Goal: Information Seeking & Learning: Learn about a topic

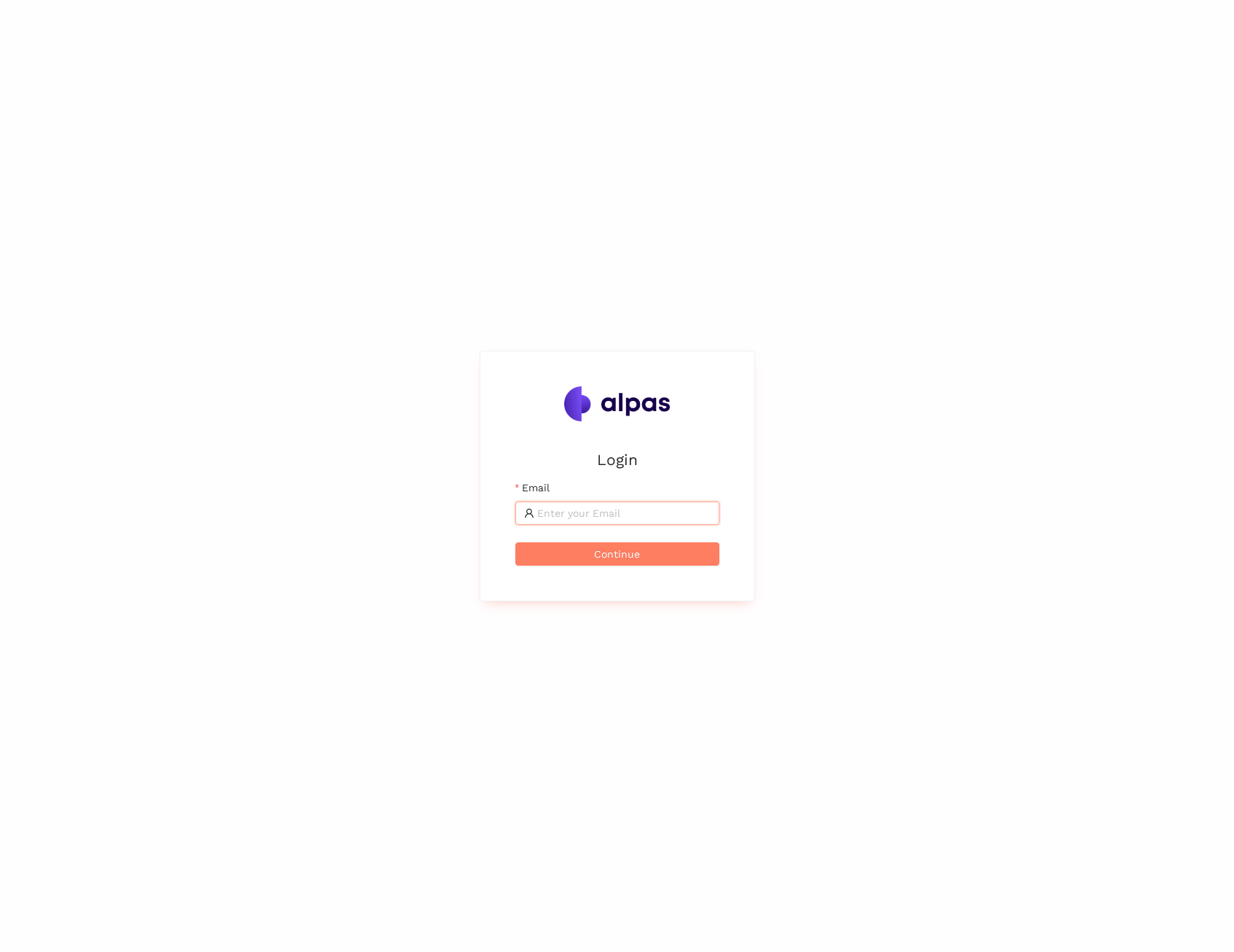
click at [601, 512] on input "Email" at bounding box center [624, 513] width 174 height 16
type input "[EMAIL_ADDRESS]"
click at [616, 558] on span "Continue" at bounding box center [617, 554] width 46 height 16
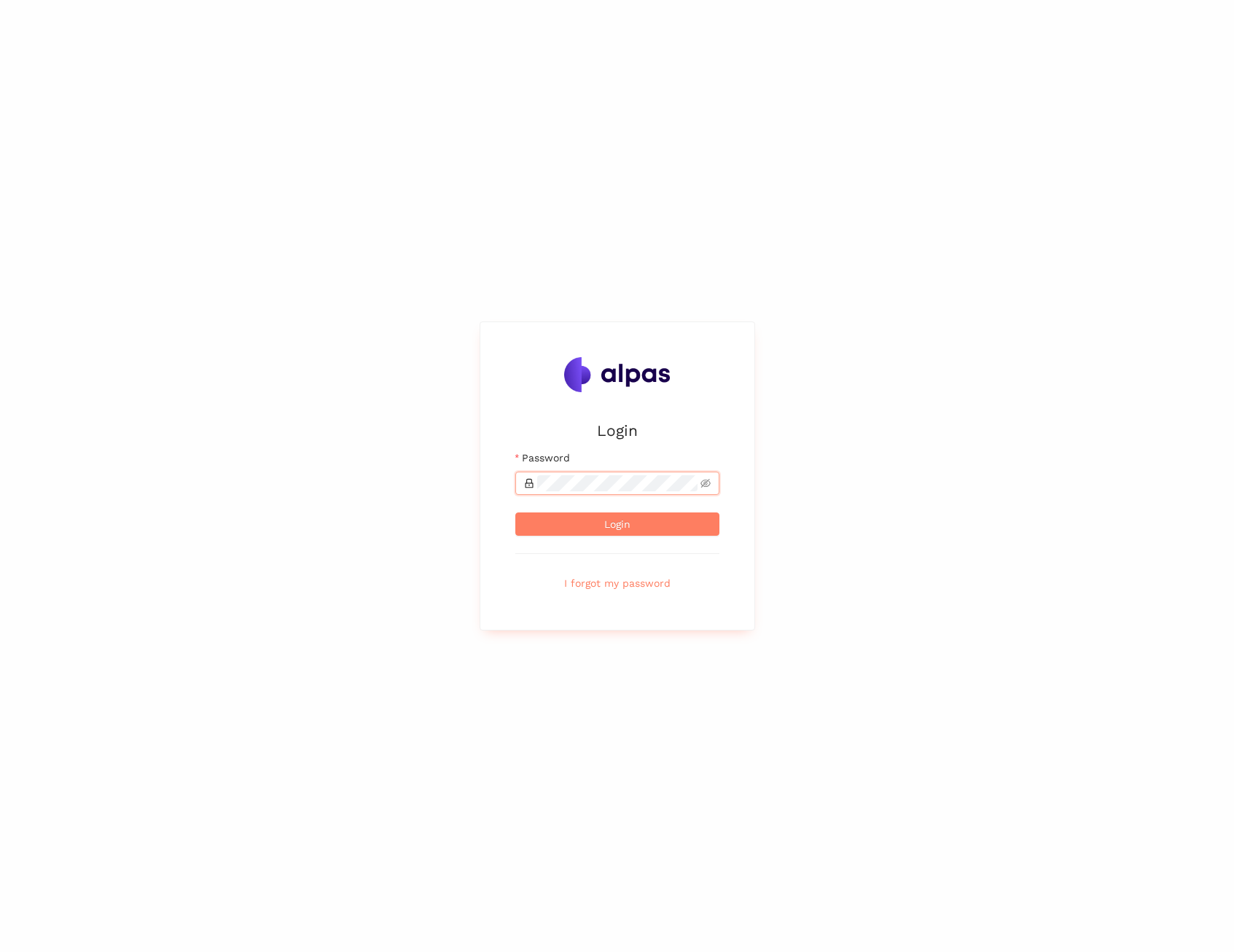
click at [515, 512] on button "Login" at bounding box center [617, 524] width 204 height 23
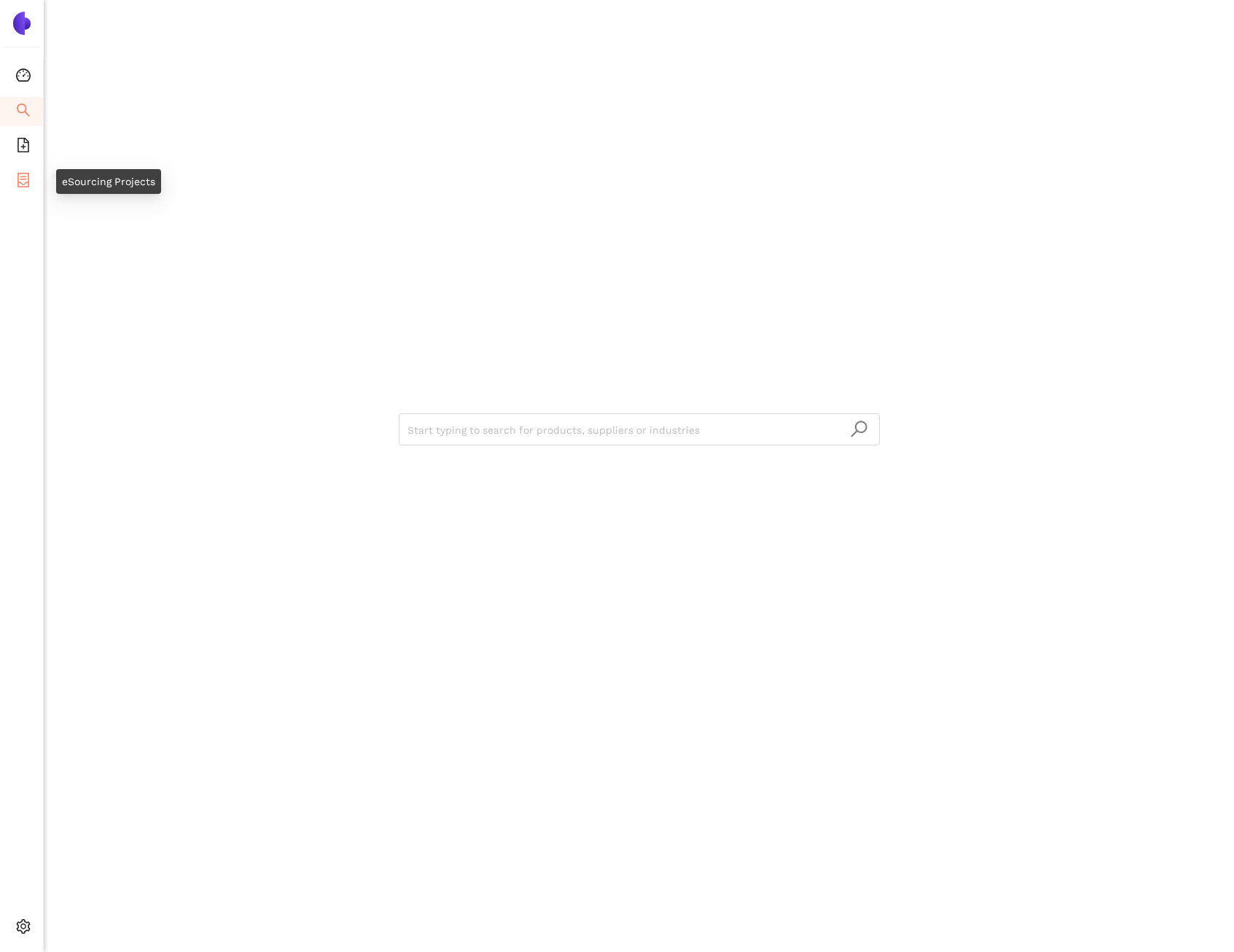
click at [33, 180] on li "eSourcing Projects" at bounding box center [22, 181] width 43 height 29
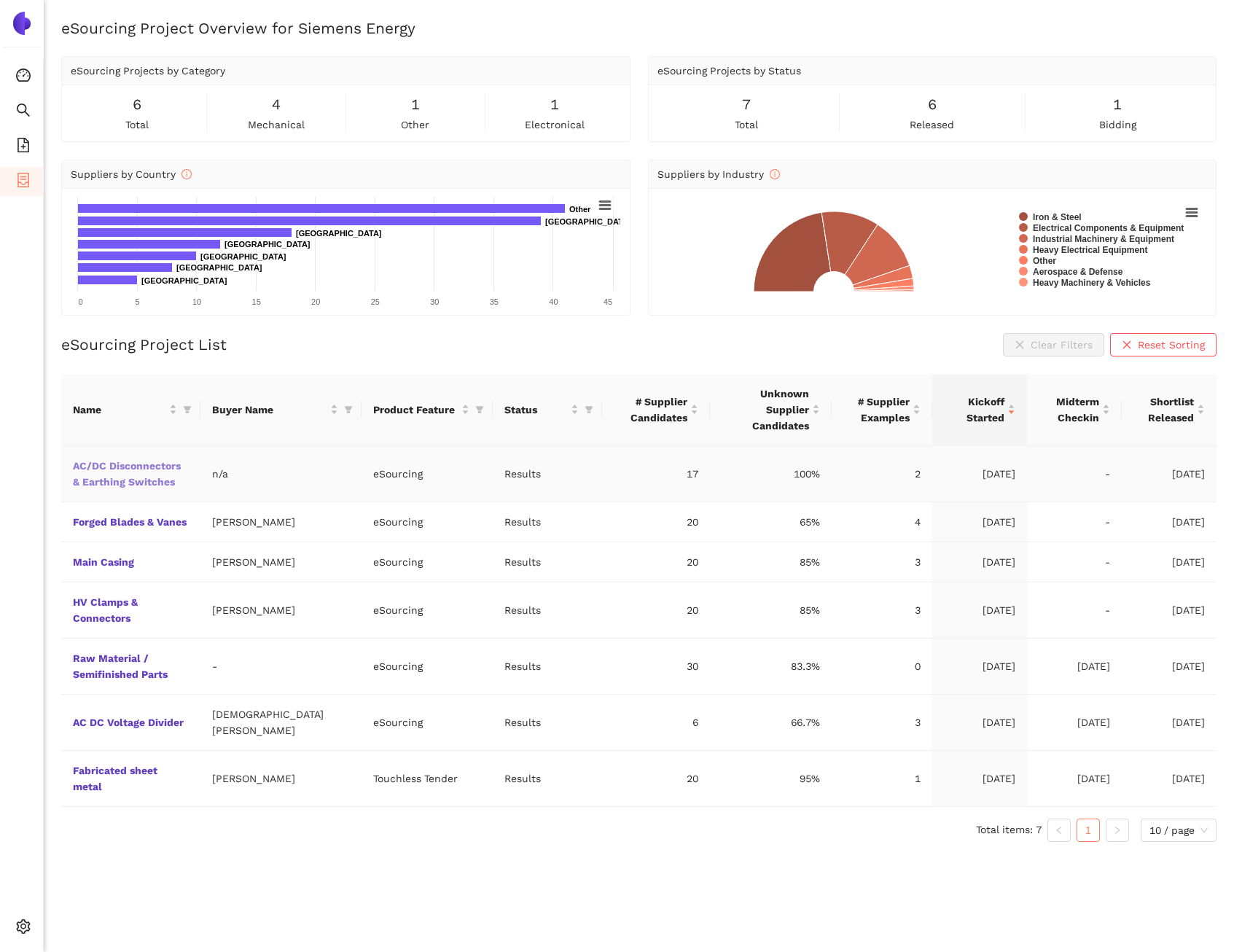
click at [0, 0] on link "AC/DC Disconnectors & Earthing Switches" at bounding box center [0, 0] width 0 height 0
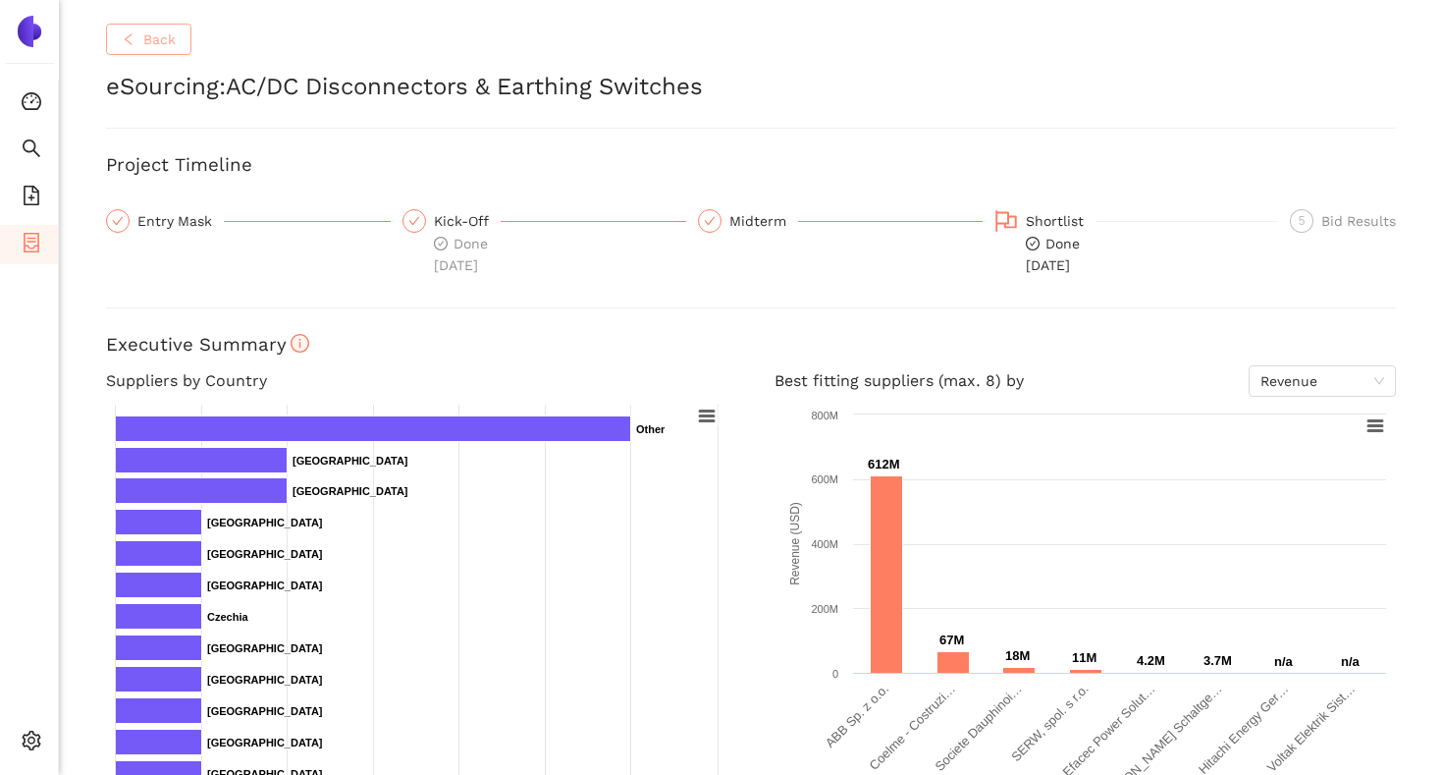
click at [157, 50] on button "Back" at bounding box center [148, 39] width 85 height 31
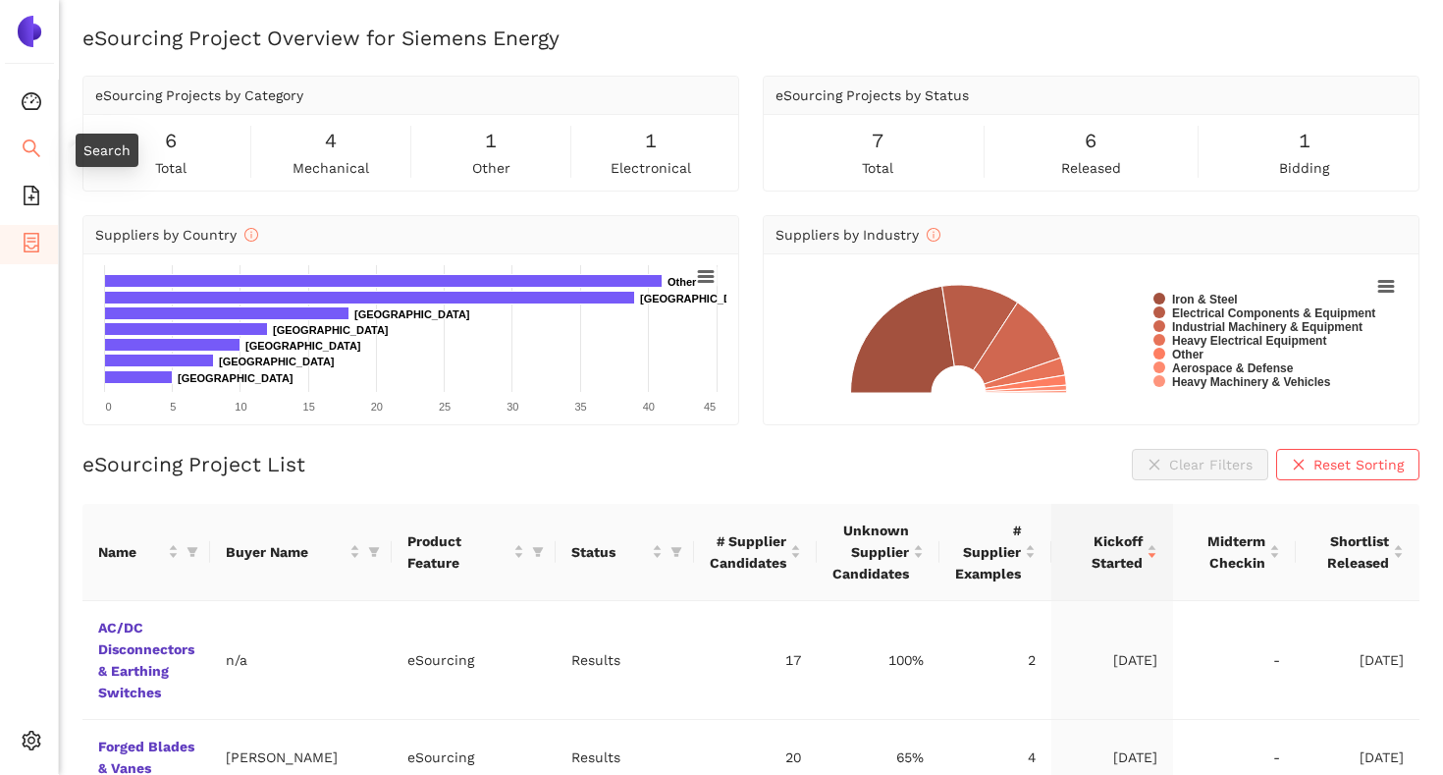
click at [45, 151] on li "Search" at bounding box center [29, 150] width 58 height 39
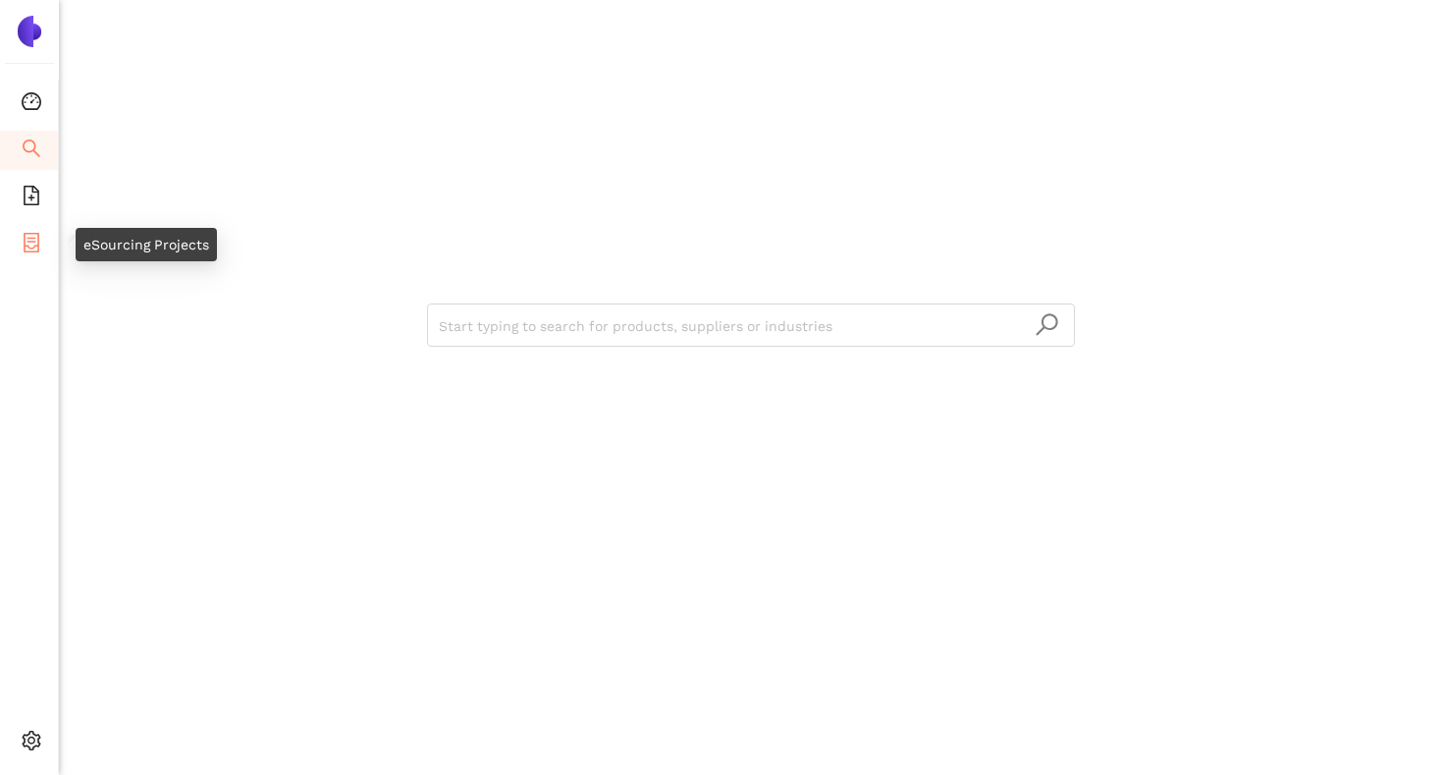
click at [24, 228] on span "container" at bounding box center [32, 245] width 20 height 39
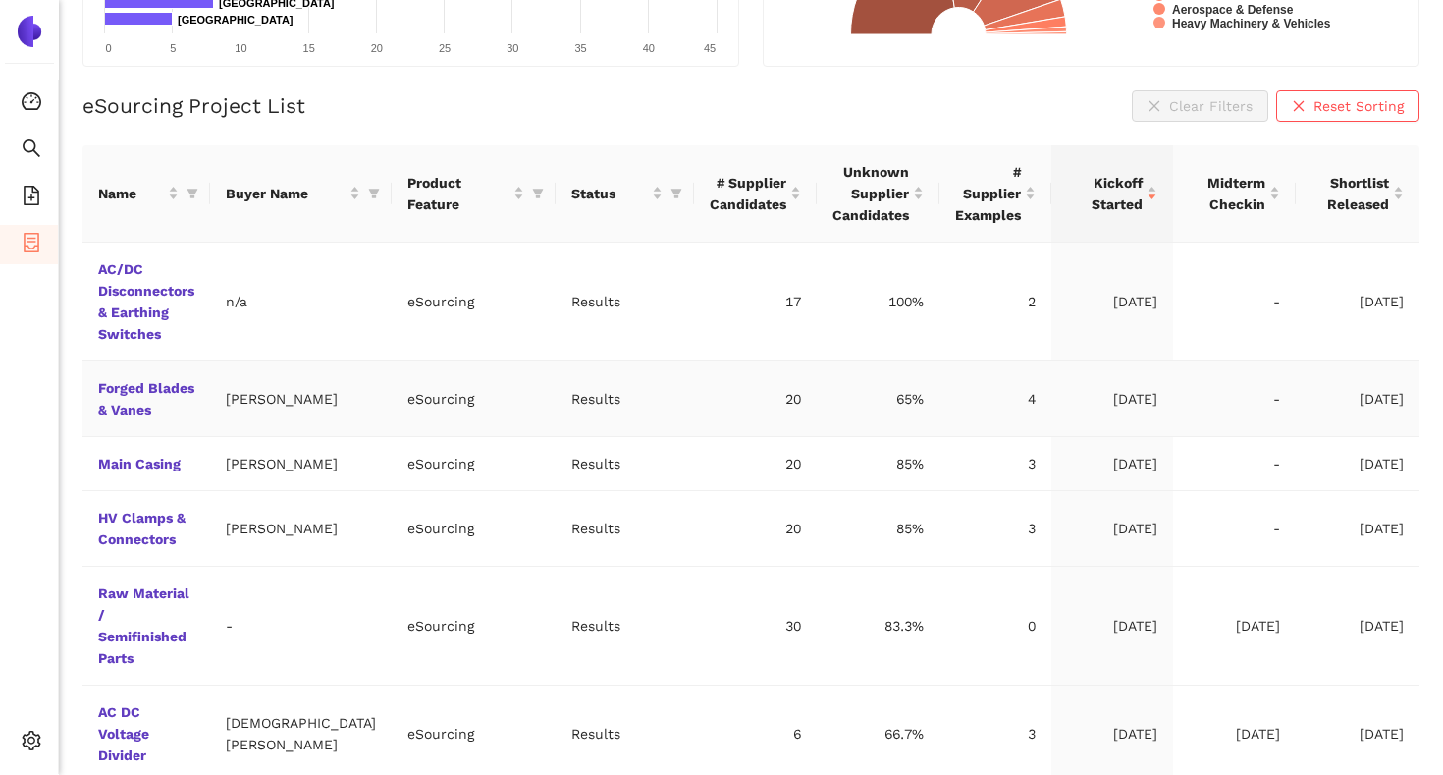
scroll to position [354, 0]
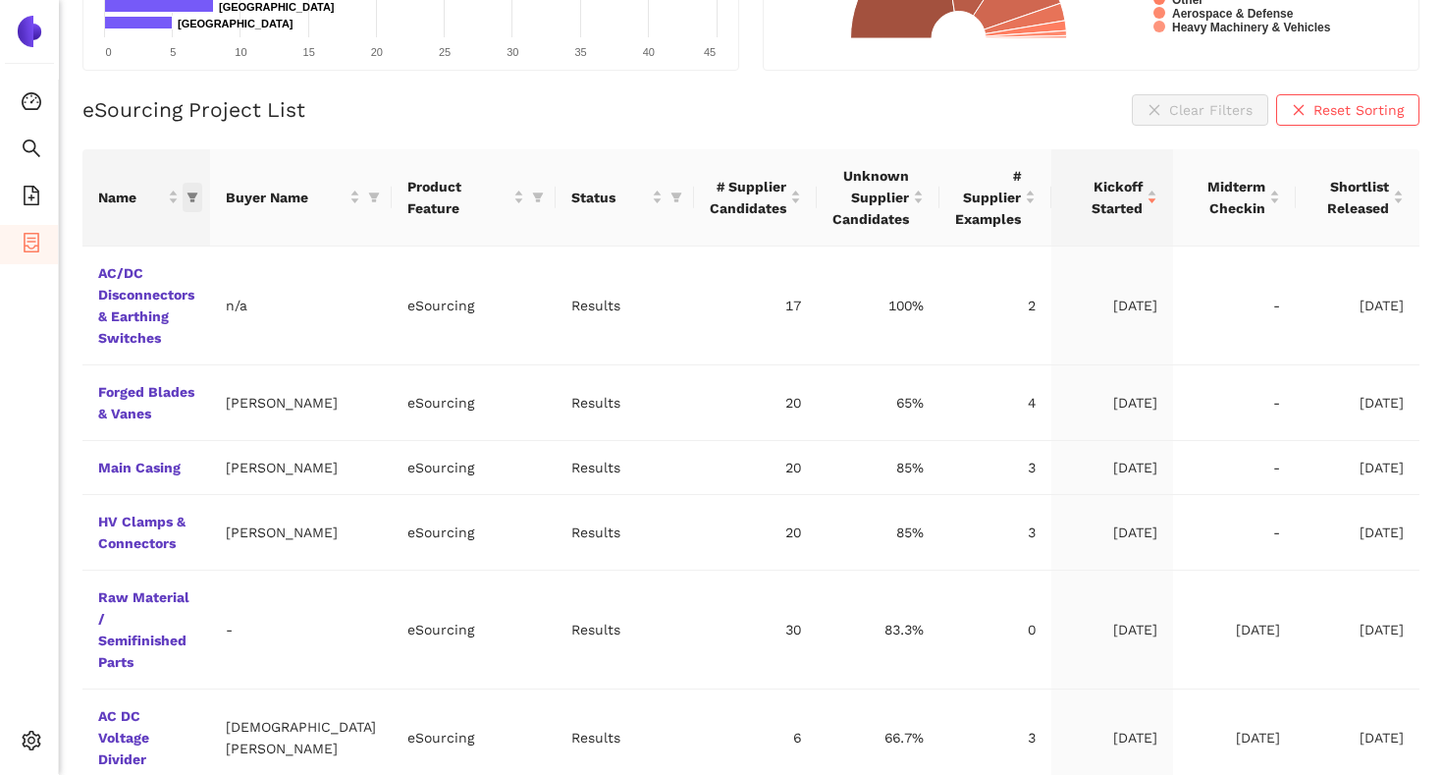
click at [198, 194] on icon "filter" at bounding box center [193, 197] width 11 height 10
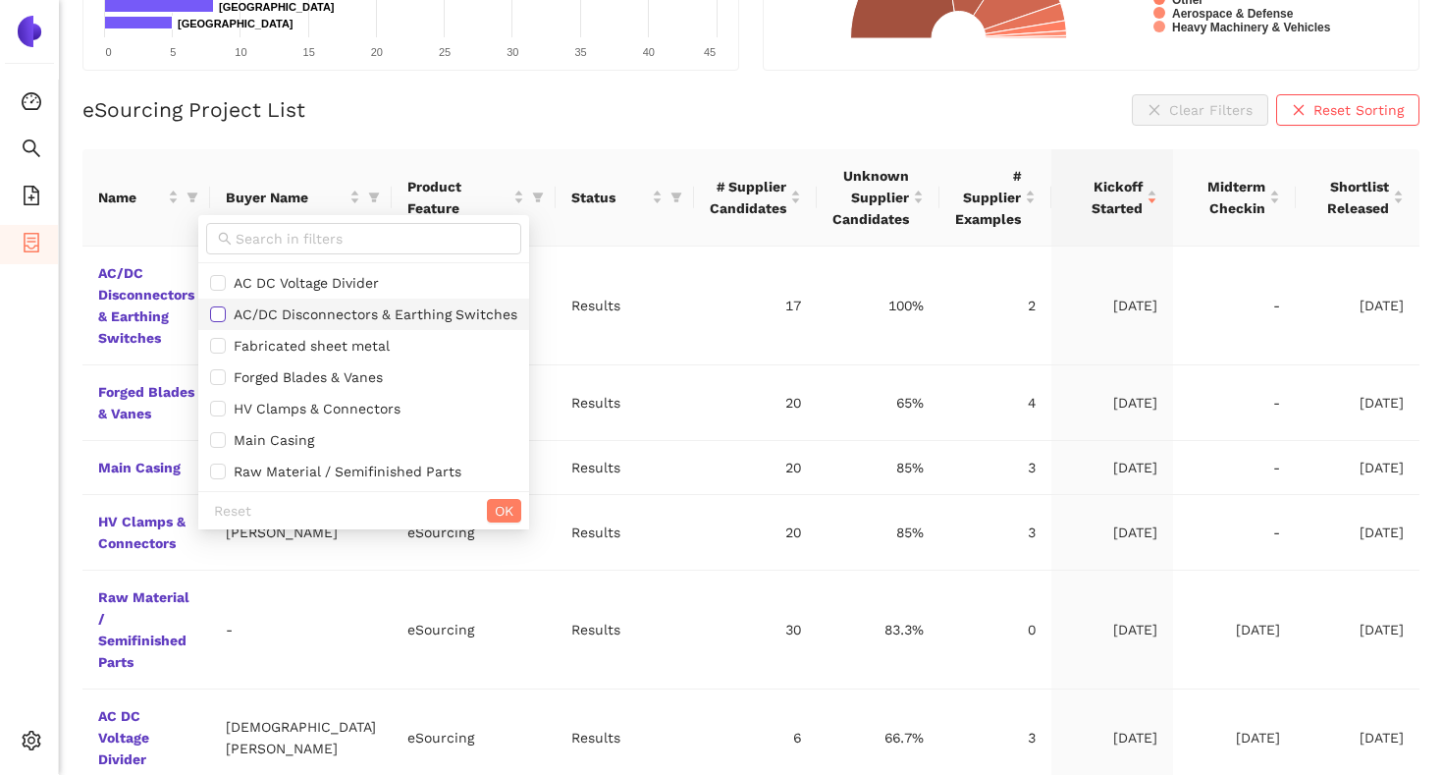
click at [221, 311] on input "checkbox" at bounding box center [218, 314] width 16 height 16
click at [508, 516] on span "OK" at bounding box center [504, 511] width 19 height 22
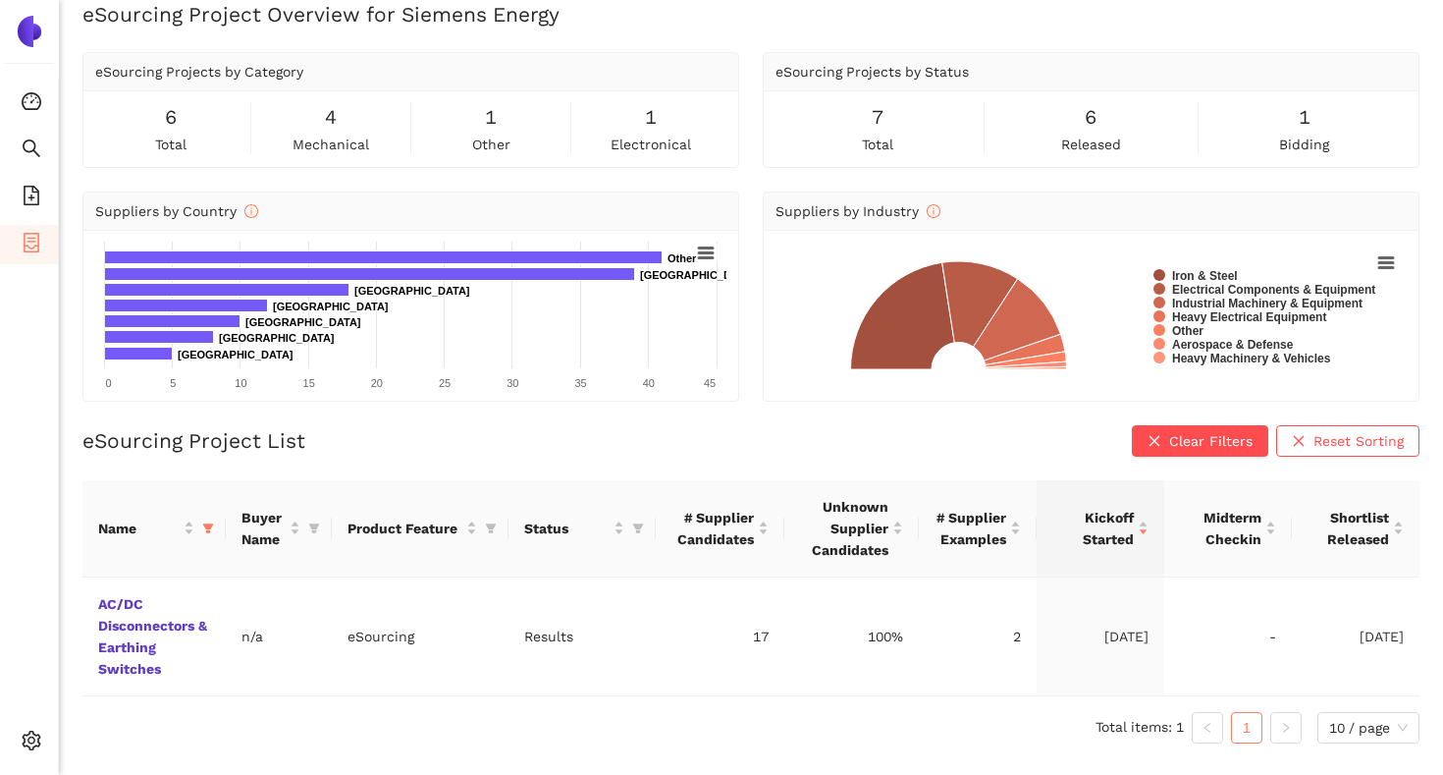
scroll to position [24, 0]
click at [212, 531] on icon "filter" at bounding box center [208, 528] width 12 height 12
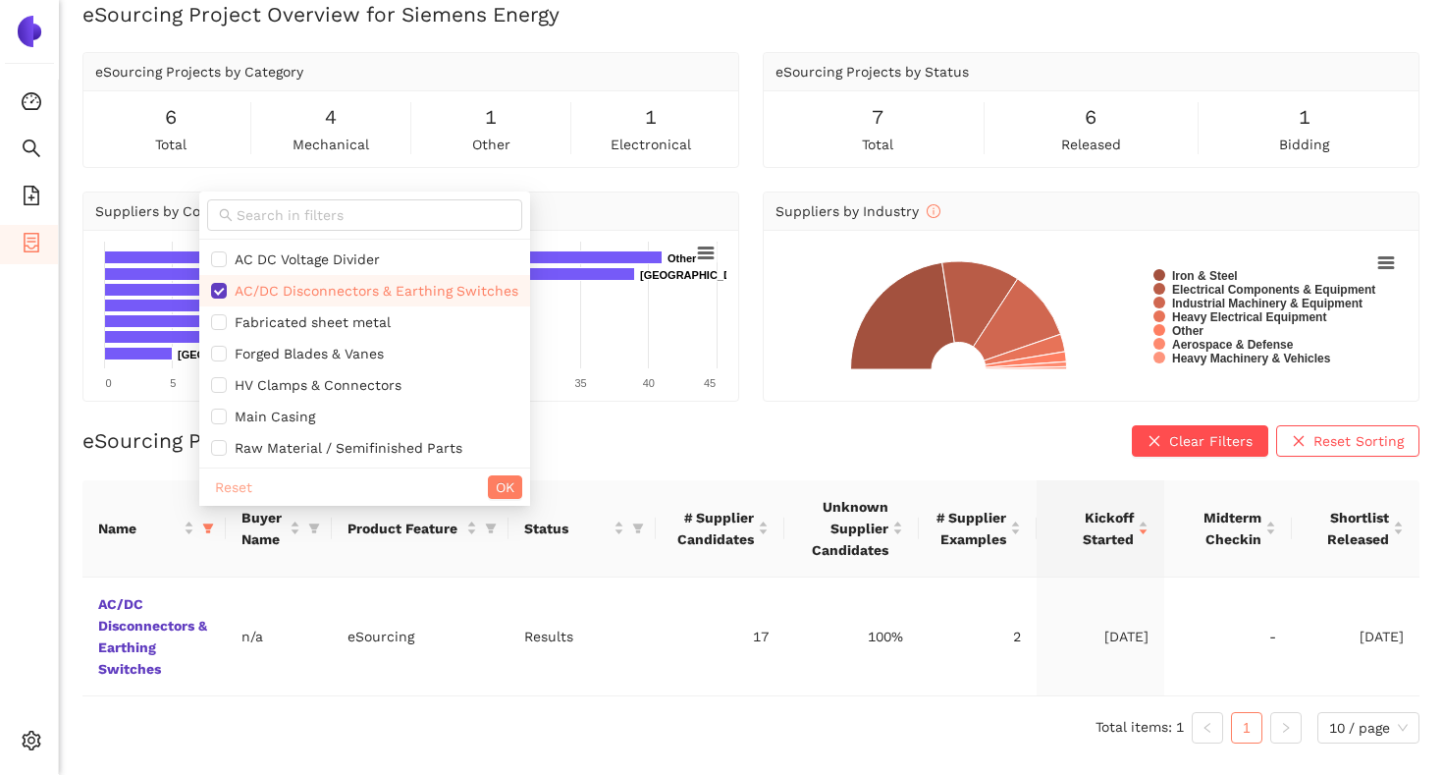
click at [234, 494] on span "Reset" at bounding box center [233, 487] width 37 height 22
checkbox input "false"
click at [505, 491] on span "OK" at bounding box center [505, 487] width 19 height 22
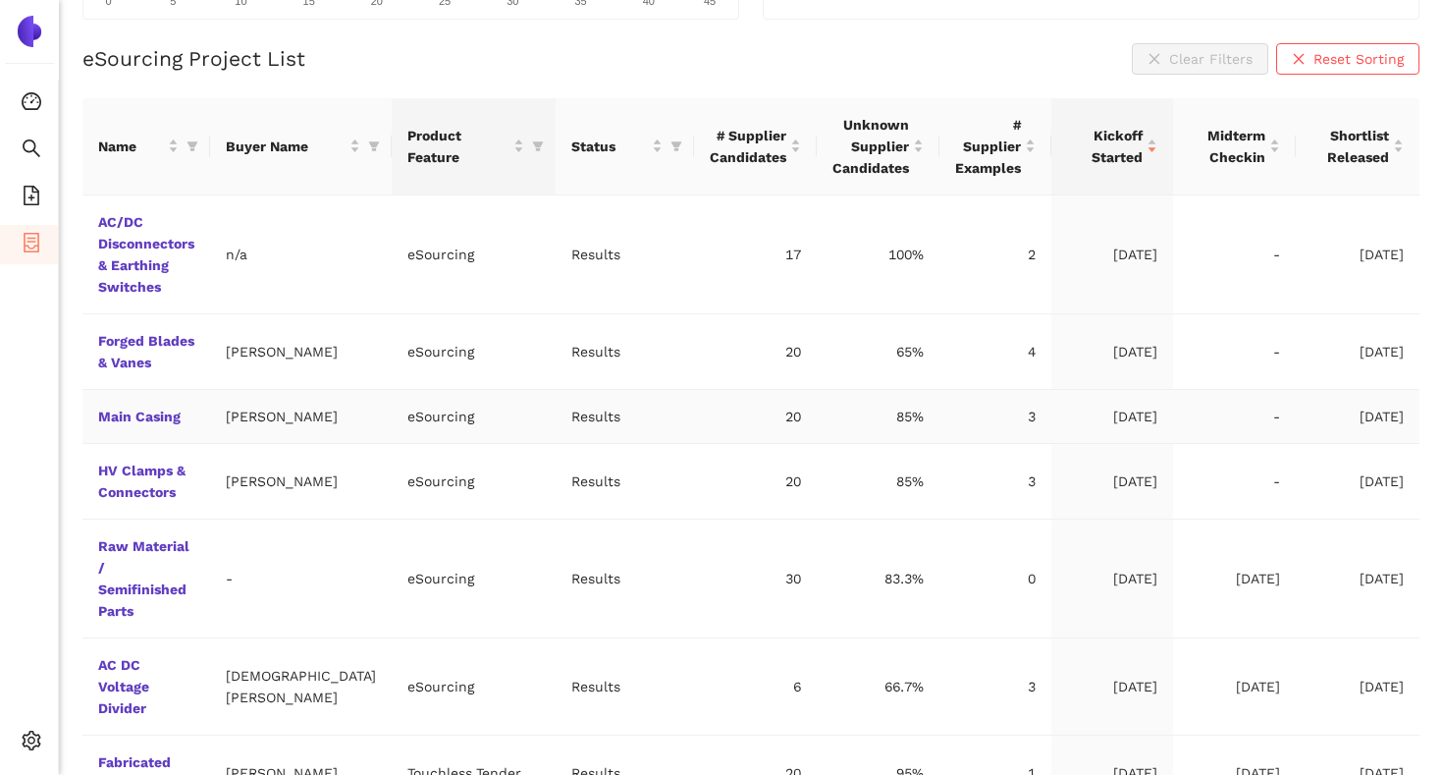
scroll to position [410, 0]
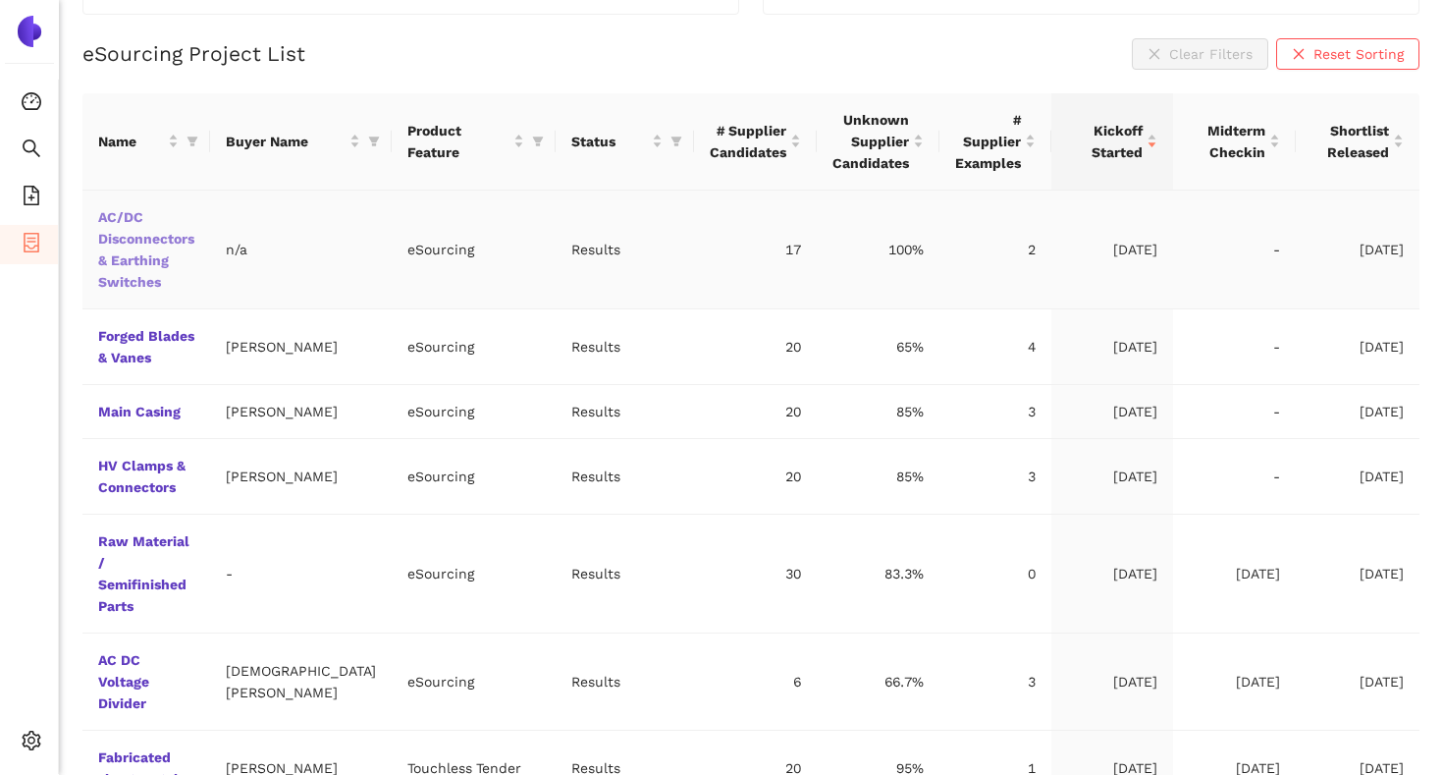
click at [0, 0] on link "AC/DC Disconnectors & Earthing Switches" at bounding box center [0, 0] width 0 height 0
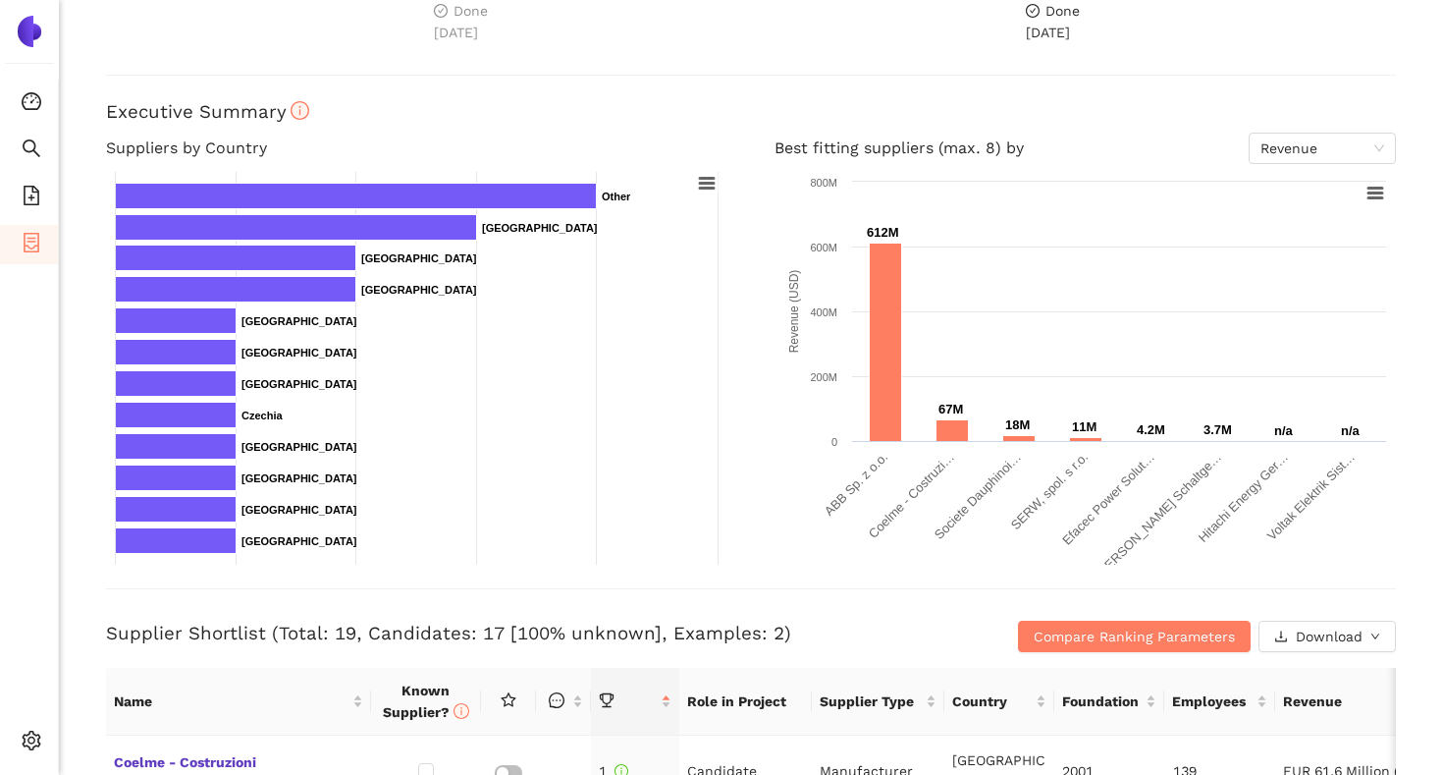
scroll to position [237, 0]
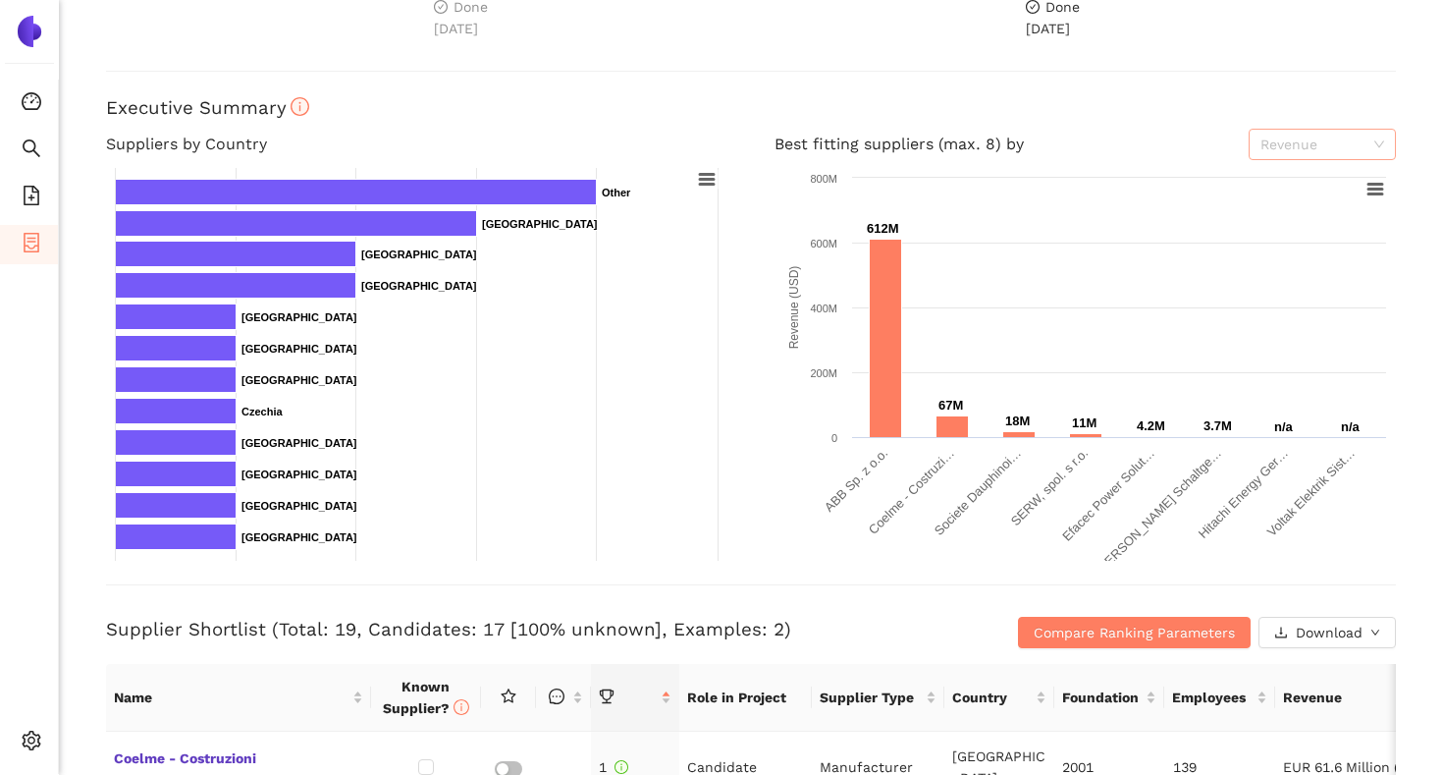
click at [1274, 143] on span "Revenue" at bounding box center [1323, 144] width 124 height 29
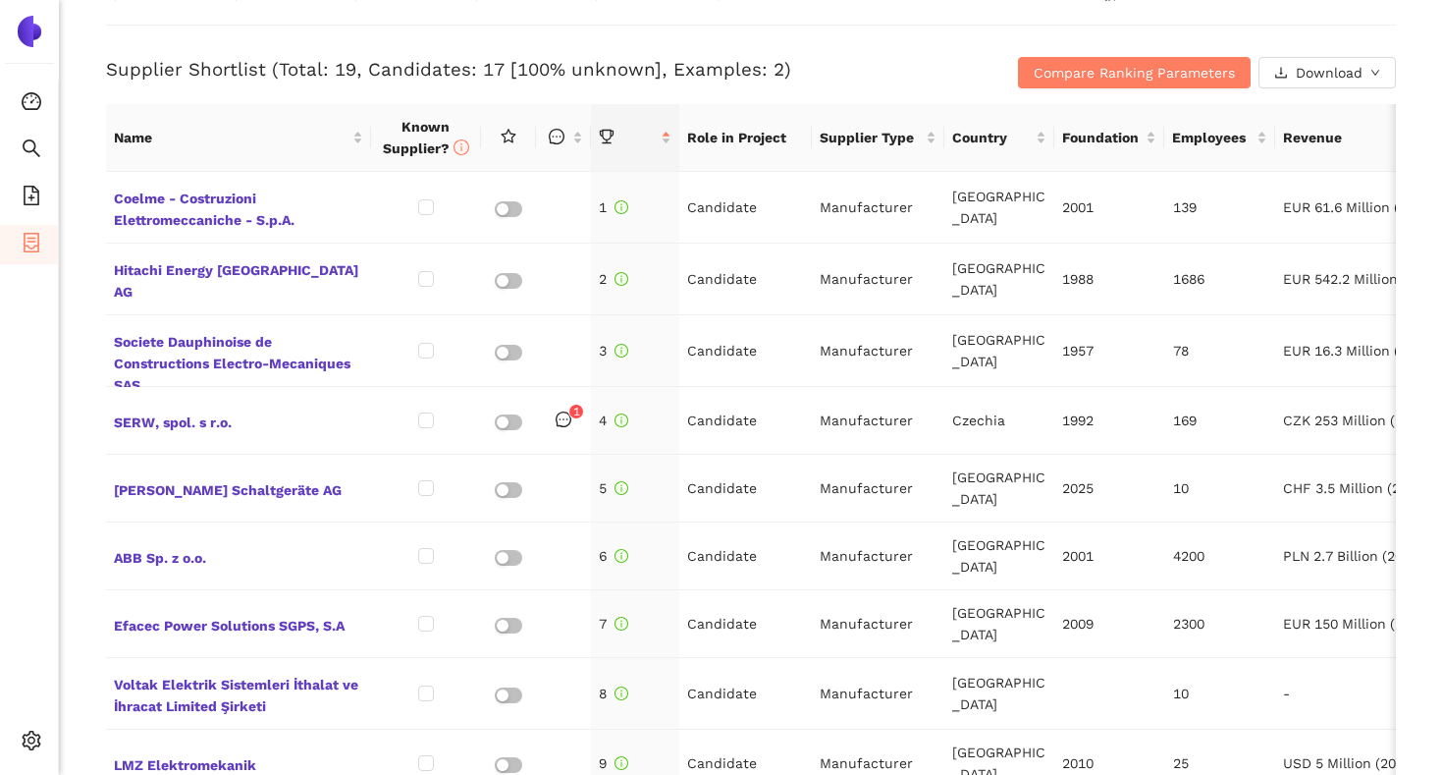
scroll to position [801, 0]
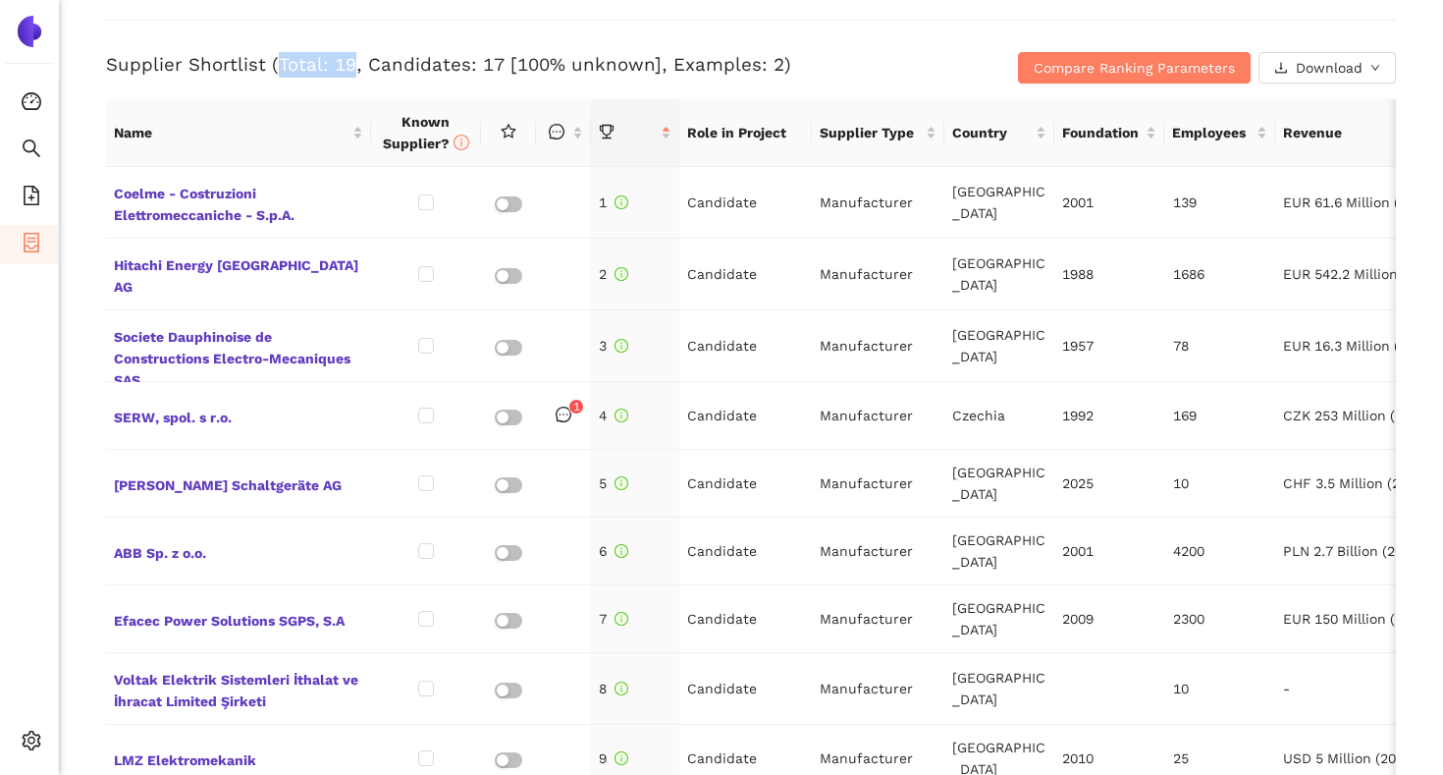
drag, startPoint x: 277, startPoint y: 61, endPoint x: 348, endPoint y: 61, distance: 70.7
click at [348, 61] on h3 "Supplier Shortlist (Total: 19, Candidates: 17 [100% unknown], Examples: 2)" at bounding box center [536, 65] width 860 height 26
drag, startPoint x: 364, startPoint y: 61, endPoint x: 499, endPoint y: 61, distance: 134.5
click at [499, 61] on h3 "Supplier Shortlist (Total: 19, Candidates: 17 [100% unknown], Examples: 2)" at bounding box center [536, 65] width 860 height 26
drag, startPoint x: 662, startPoint y: 65, endPoint x: 770, endPoint y: 67, distance: 108.0
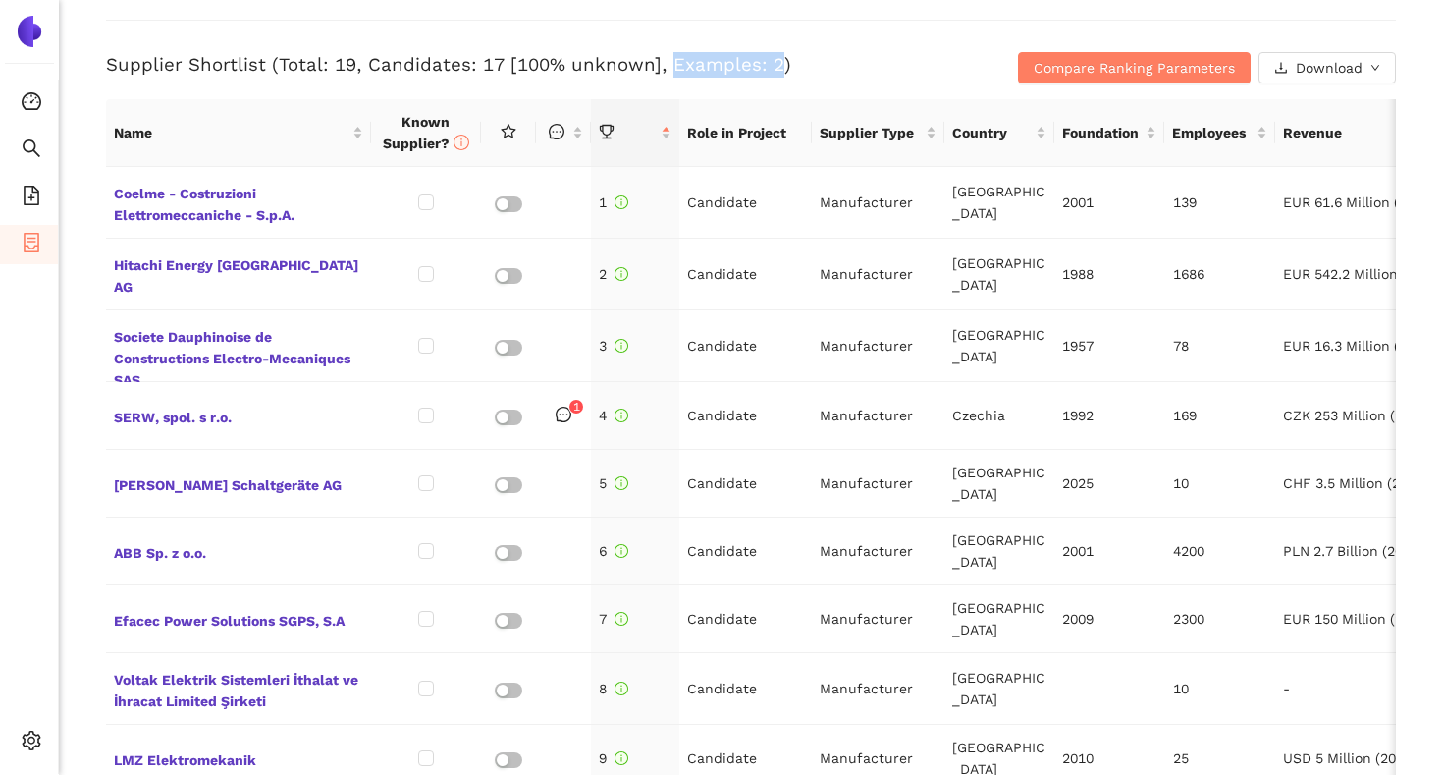
click at [770, 67] on h3 "Supplier Shortlist (Total: 19, Candidates: 17 [100% unknown], Examples: 2)" at bounding box center [536, 65] width 860 height 26
click at [91, 156] on div "Back eSourcing : AC/DC Disconnectors & Earthing Switches Project Timeline Entry…" at bounding box center [751, 387] width 1385 height 775
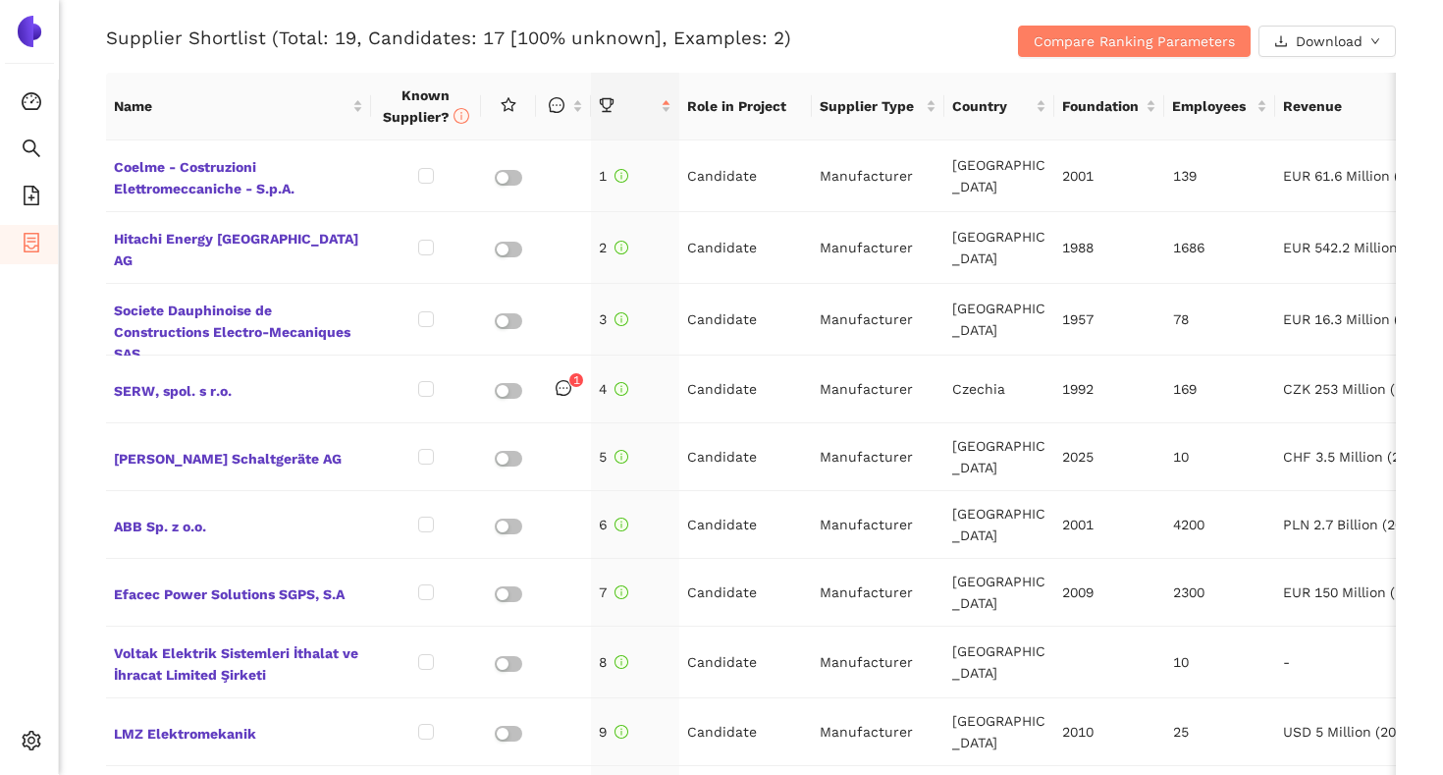
scroll to position [833, 0]
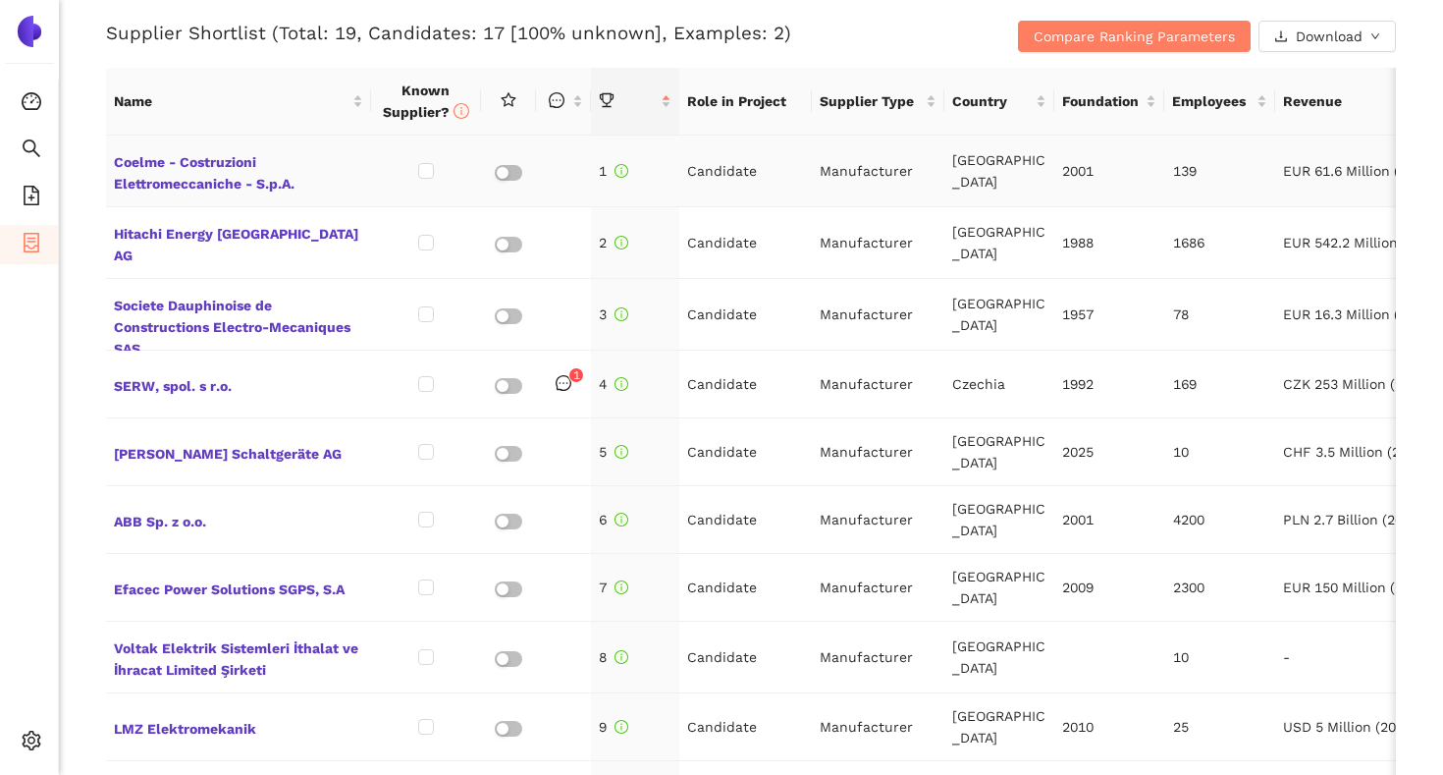
click at [722, 173] on td "Candidate" at bounding box center [745, 172] width 133 height 72
click at [847, 174] on td "Manufacturer" at bounding box center [878, 172] width 133 height 72
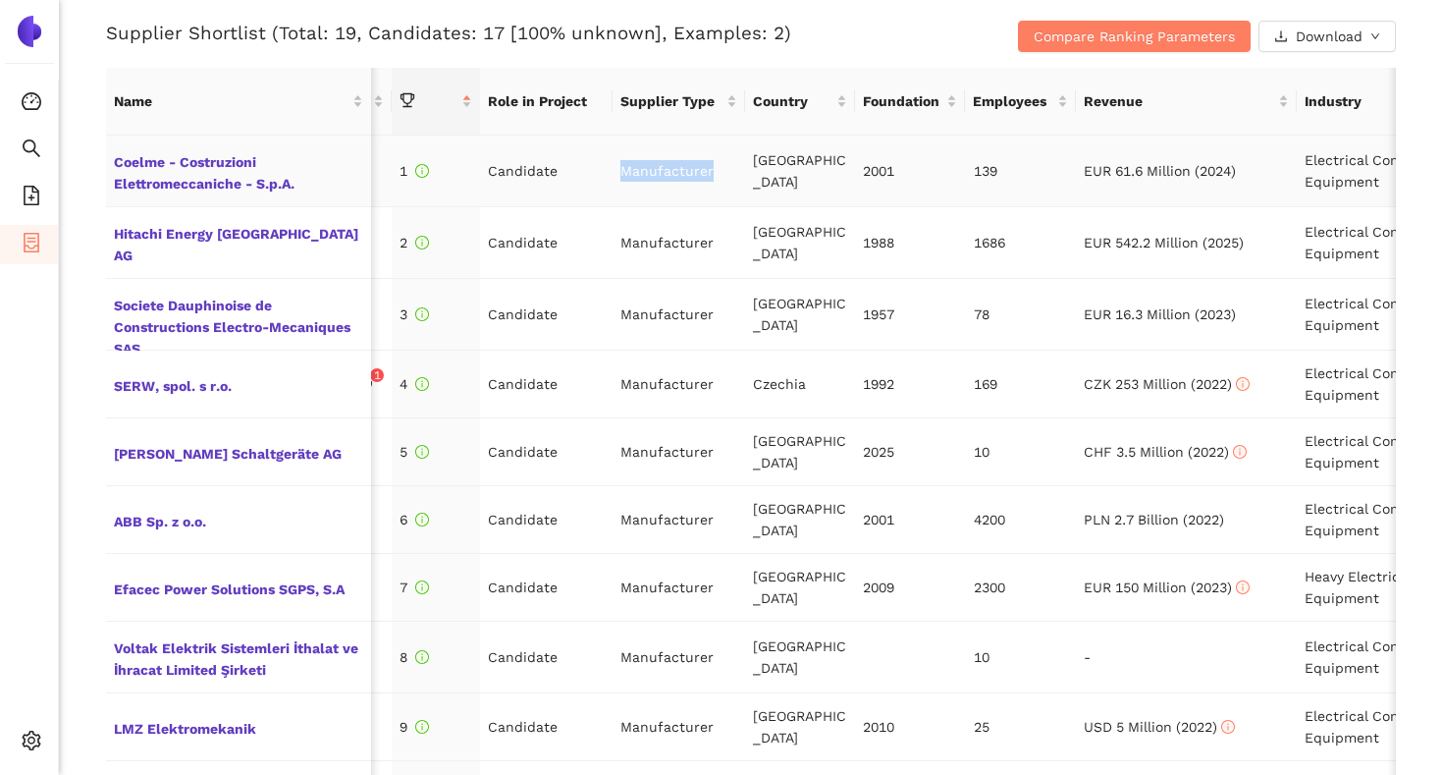
scroll to position [0, 206]
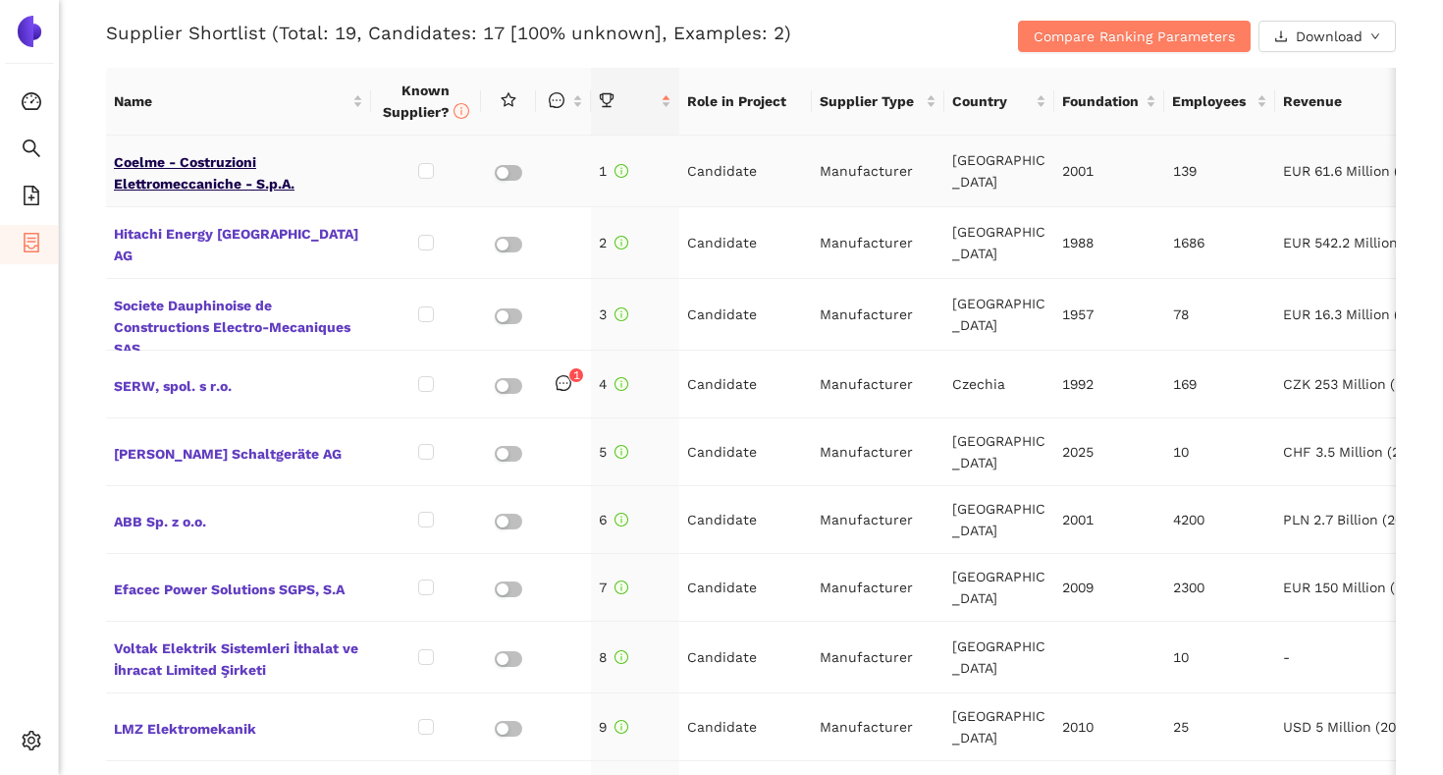
click at [224, 161] on span "Coelme - Costruzioni Elettromeccaniche - S.p.A." at bounding box center [238, 170] width 249 height 47
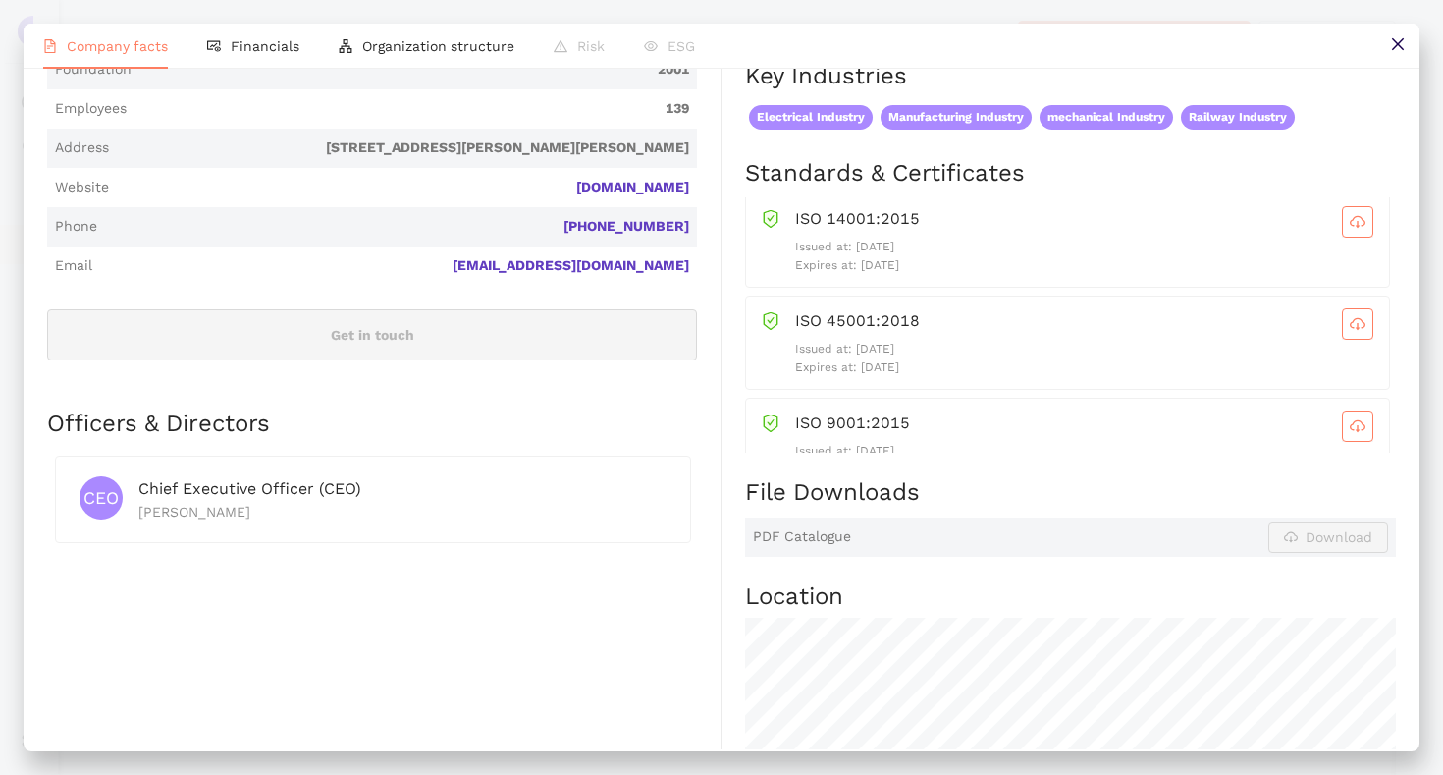
scroll to position [0, 0]
drag, startPoint x: 927, startPoint y: 289, endPoint x: 857, endPoint y: 286, distance: 69.8
click at [856, 279] on p "Expires at: [DATE]" at bounding box center [1084, 269] width 578 height 19
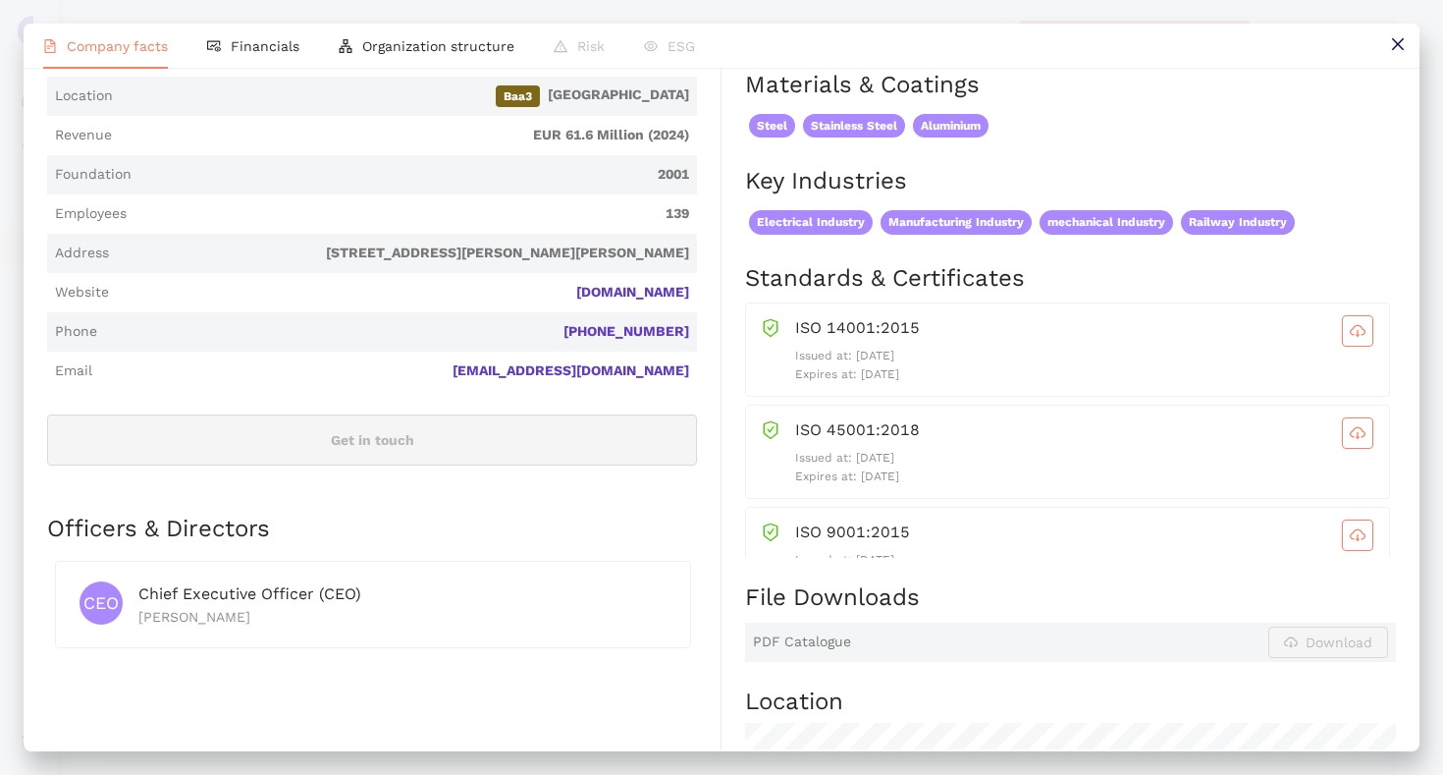
scroll to position [462, 0]
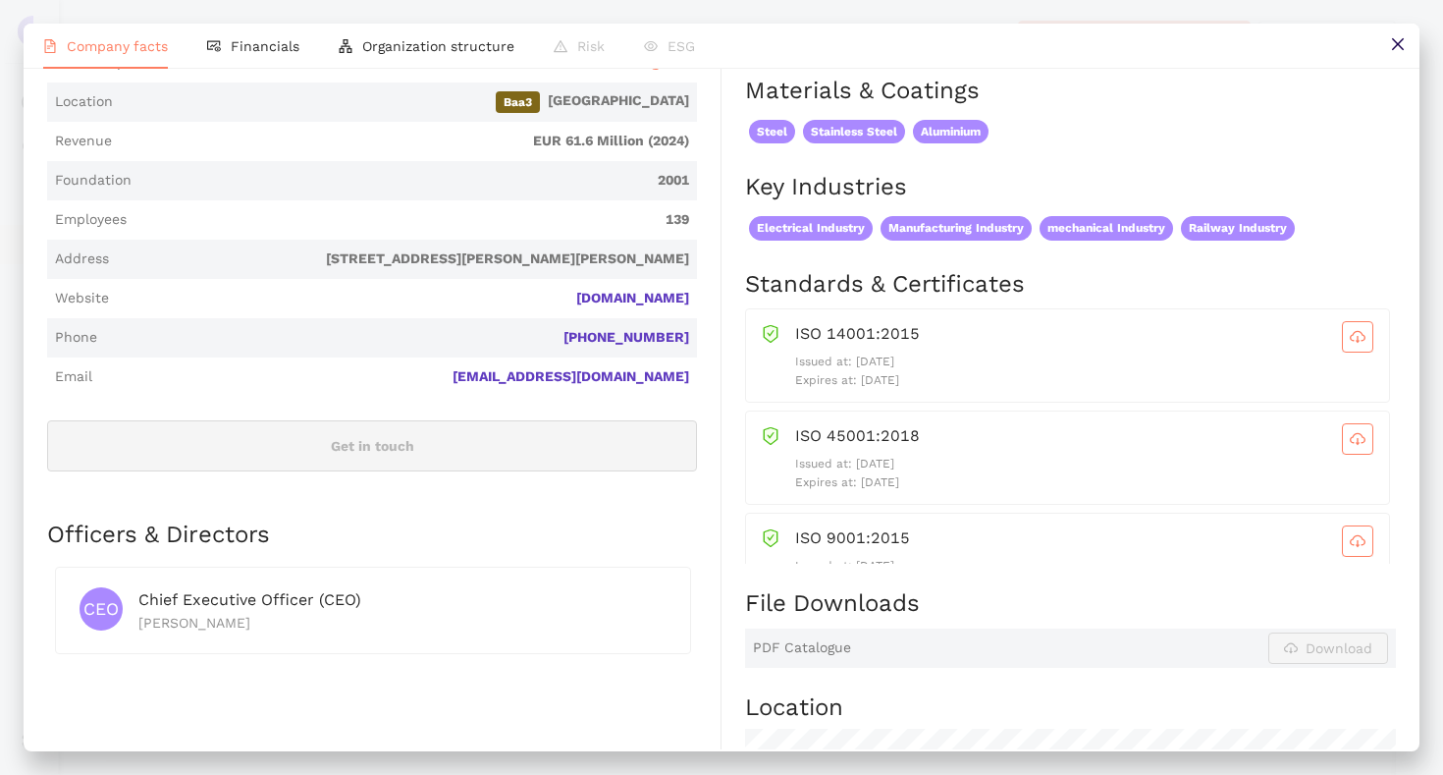
click at [726, 467] on div "Products Group products Other (28) Digital operating mechanisms Pantograph (VR2…" at bounding box center [1059, 702] width 675 height 1994
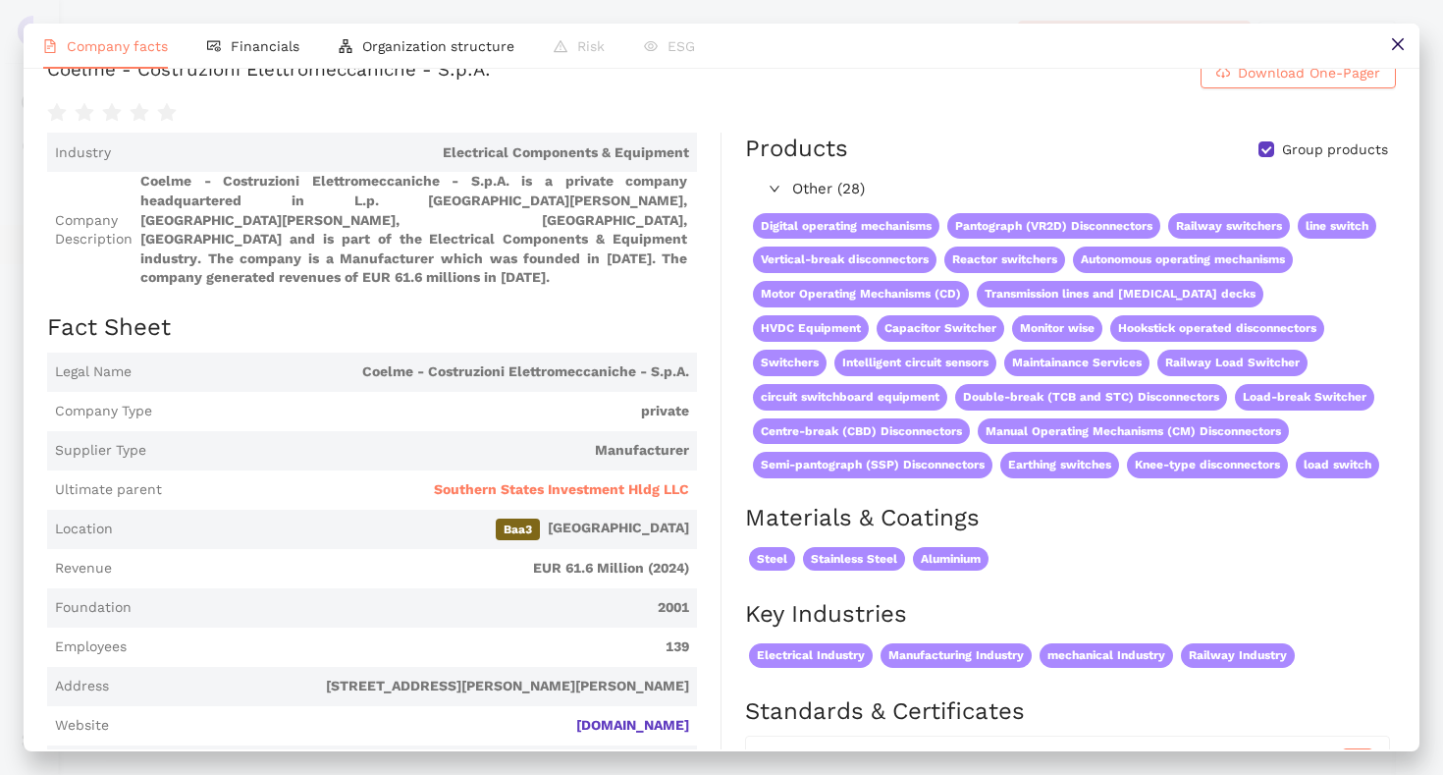
scroll to position [0, 0]
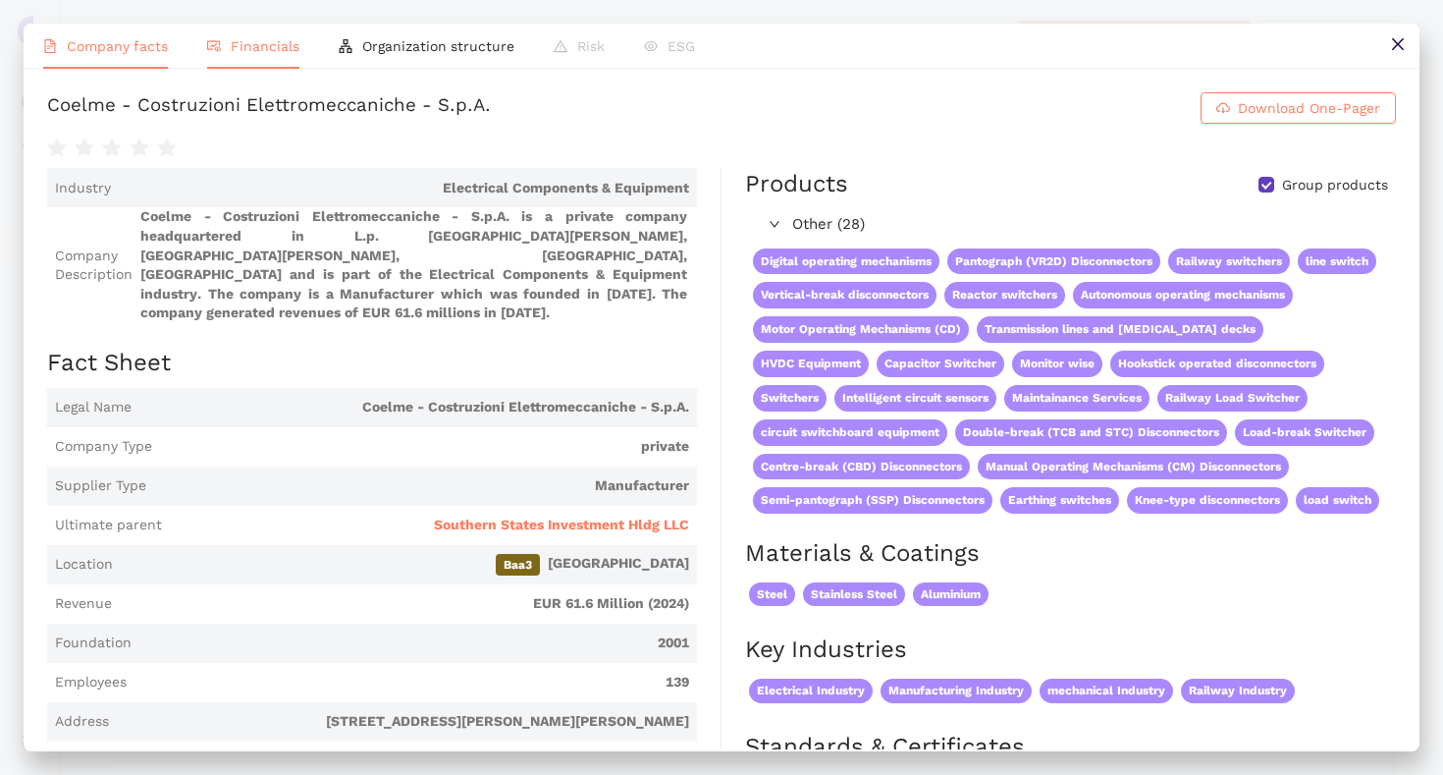
click at [286, 52] on span "Financials" at bounding box center [265, 46] width 69 height 16
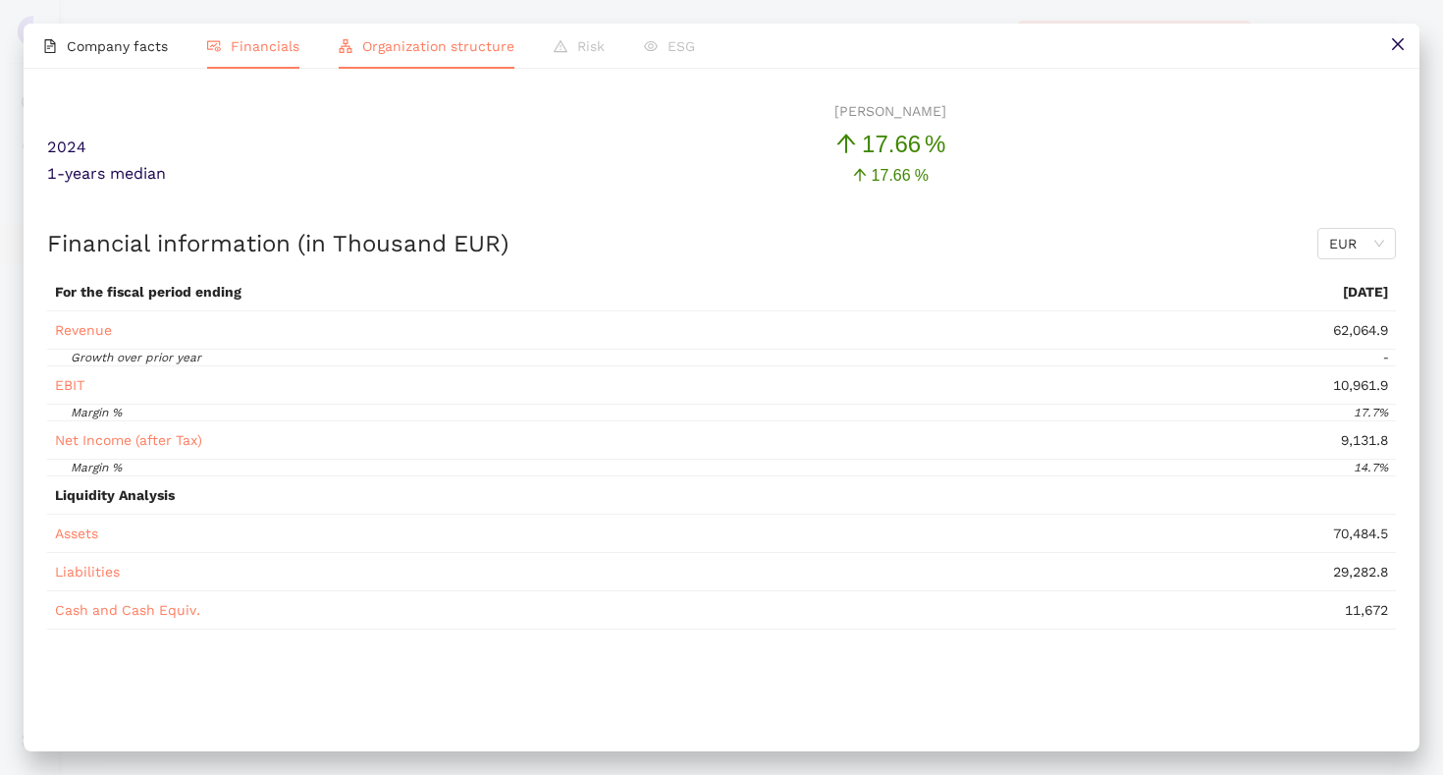
click at [394, 44] on span "Organization structure" at bounding box center [438, 46] width 152 height 16
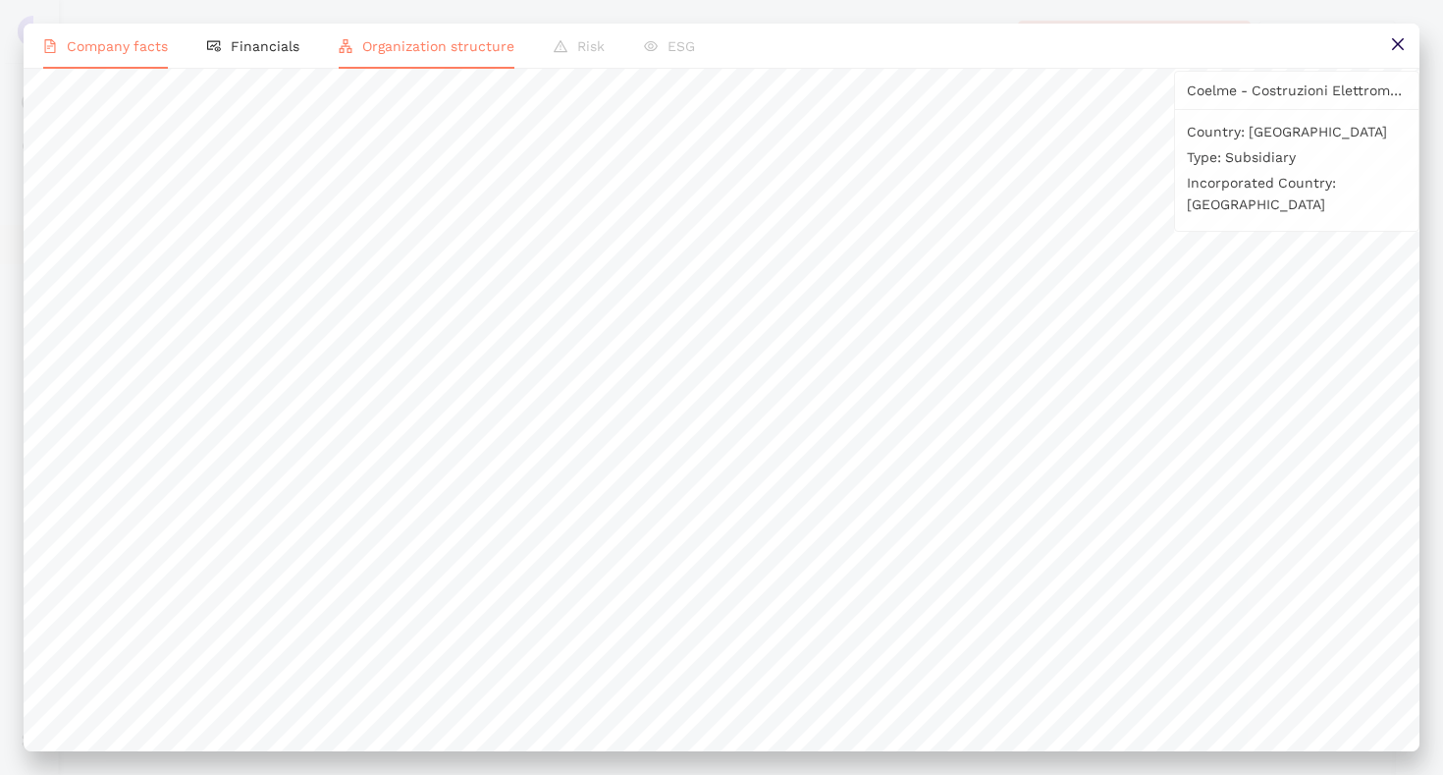
click at [155, 50] on span "Company facts" at bounding box center [117, 46] width 101 height 16
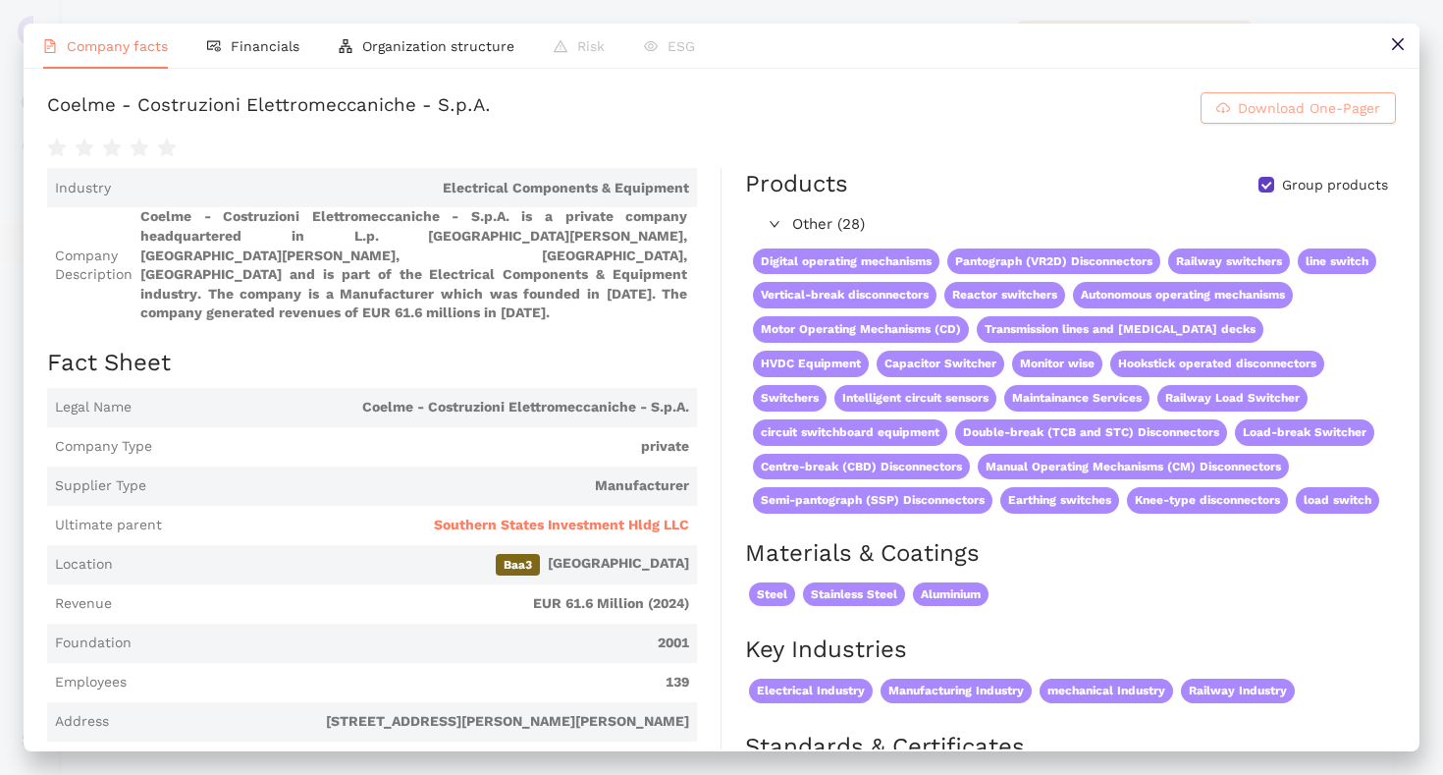
click at [1233, 116] on button "Download One-Pager" at bounding box center [1298, 107] width 195 height 31
click at [1403, 43] on icon "close" at bounding box center [1398, 44] width 16 height 16
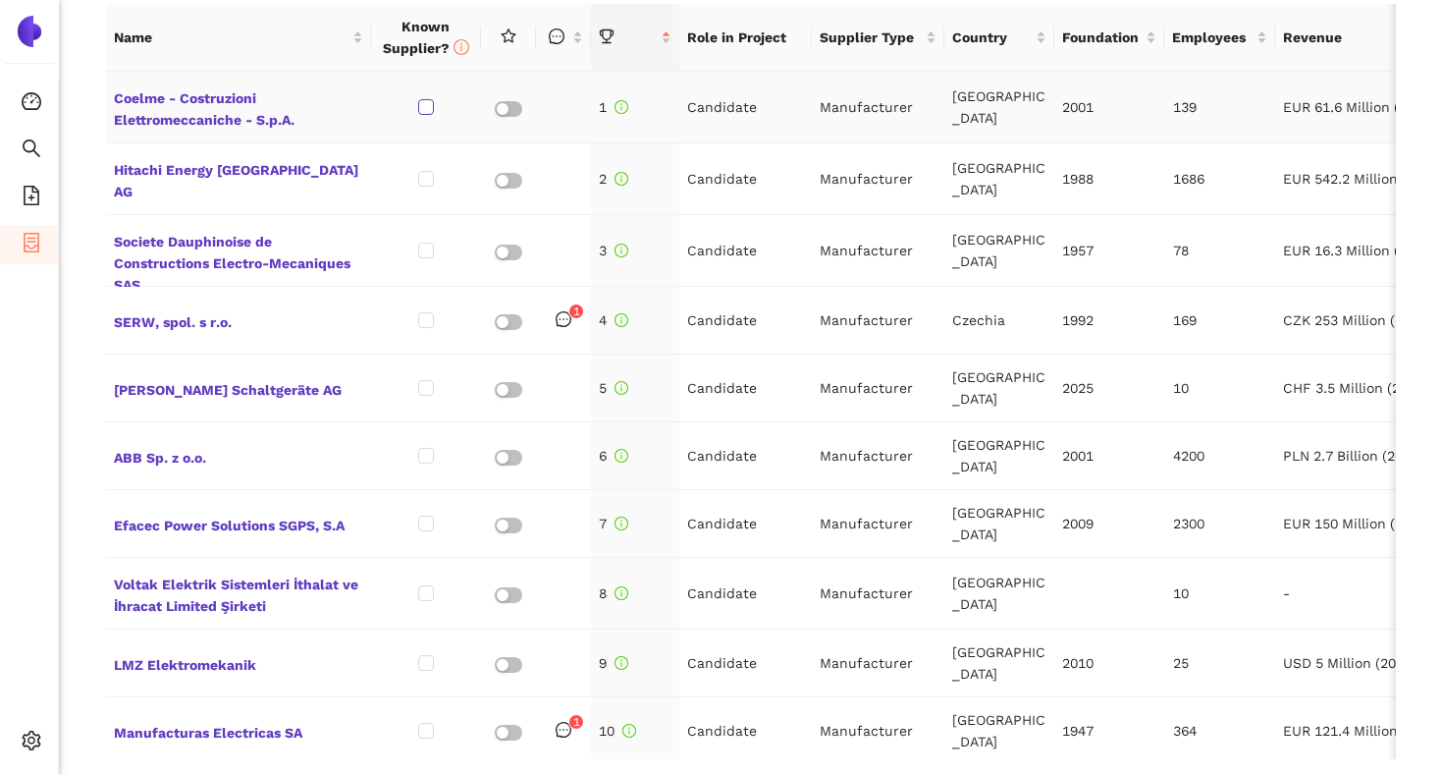
scroll to position [894, 0]
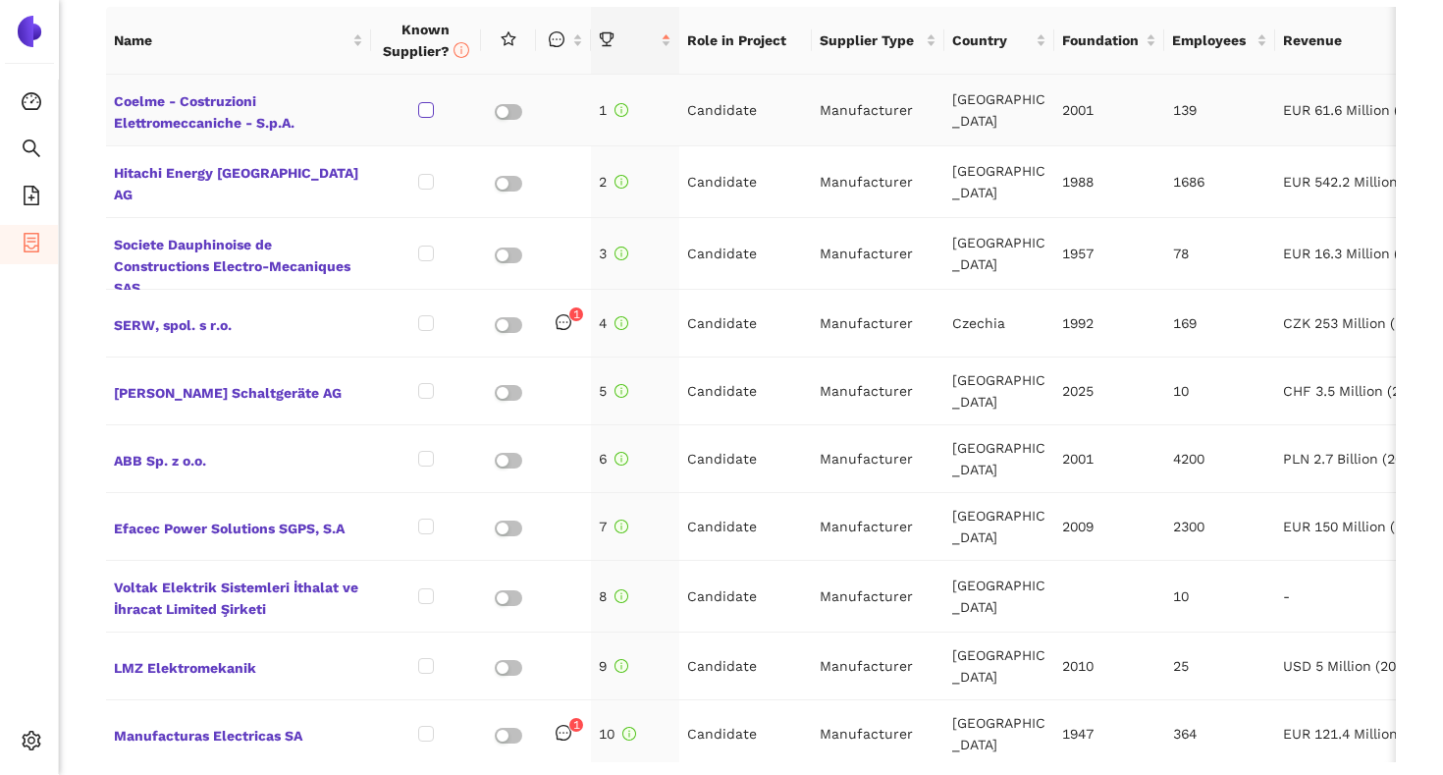
click at [426, 105] on input "checkbox" at bounding box center [426, 110] width 16 height 16
checkbox input "true"
click at [423, 182] on input "checkbox" at bounding box center [426, 182] width 16 height 16
checkbox input "true"
click at [425, 253] on input "checkbox" at bounding box center [426, 253] width 16 height 16
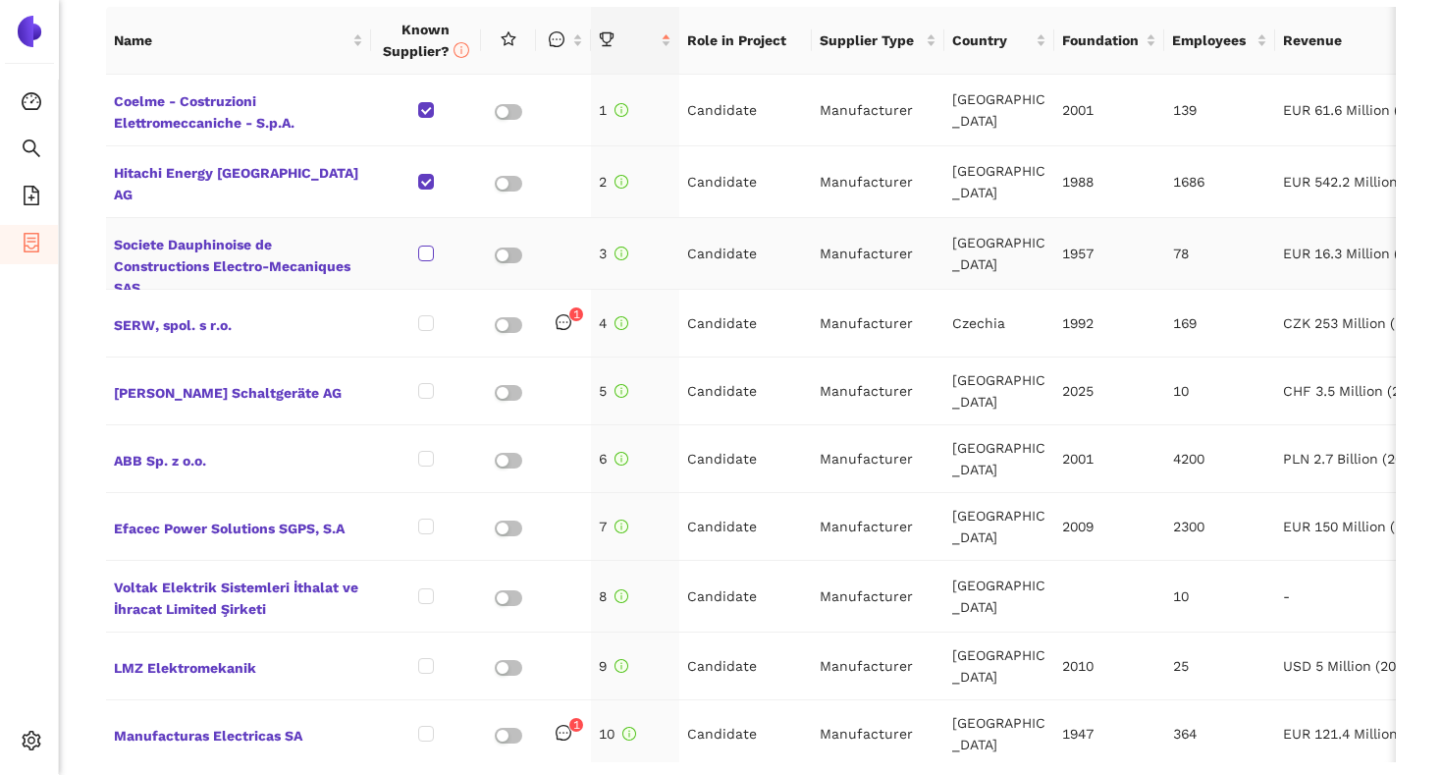
checkbox input "true"
click at [425, 319] on input "checkbox" at bounding box center [426, 323] width 16 height 16
checkbox input "true"
click at [429, 389] on input "checkbox" at bounding box center [426, 391] width 16 height 16
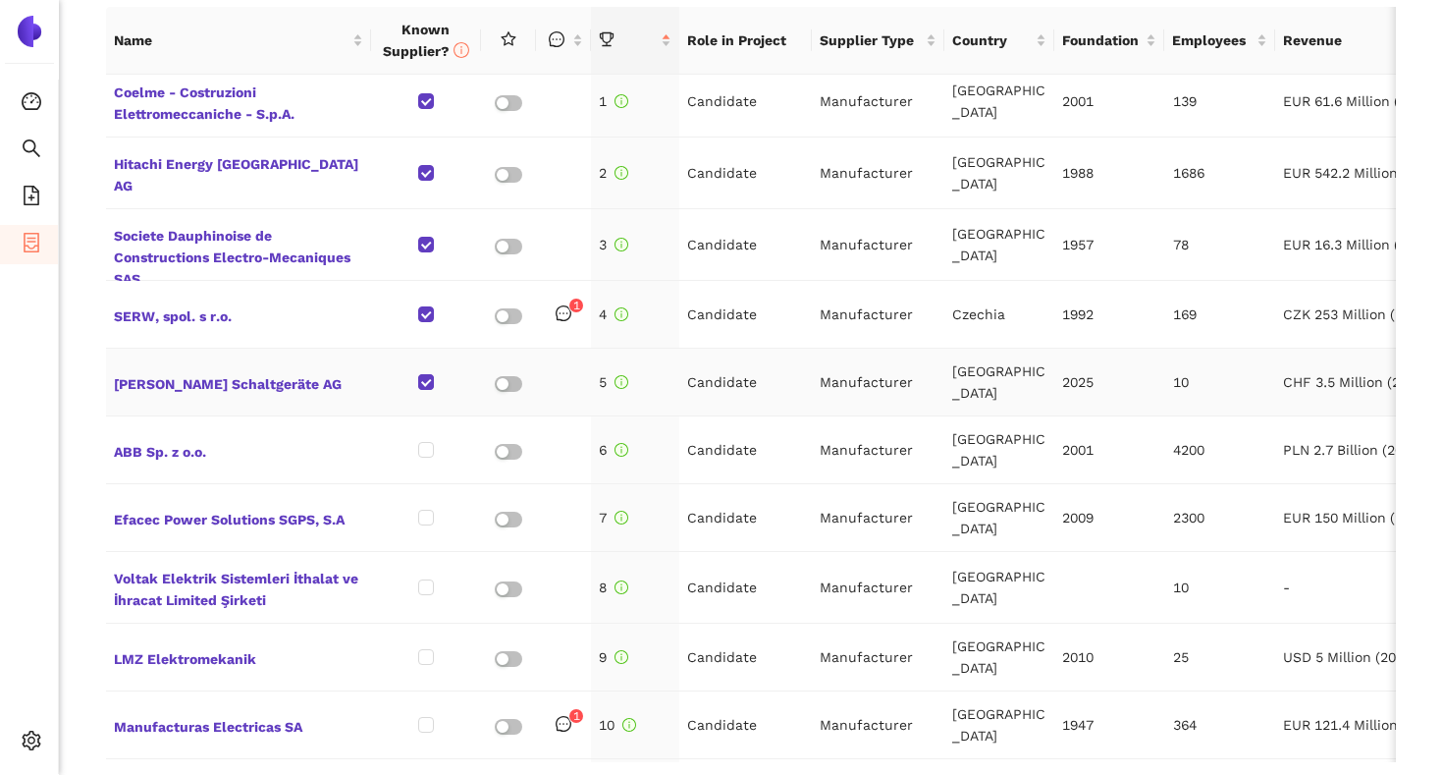
click at [425, 379] on input "checkbox" at bounding box center [426, 382] width 16 height 16
checkbox input "false"
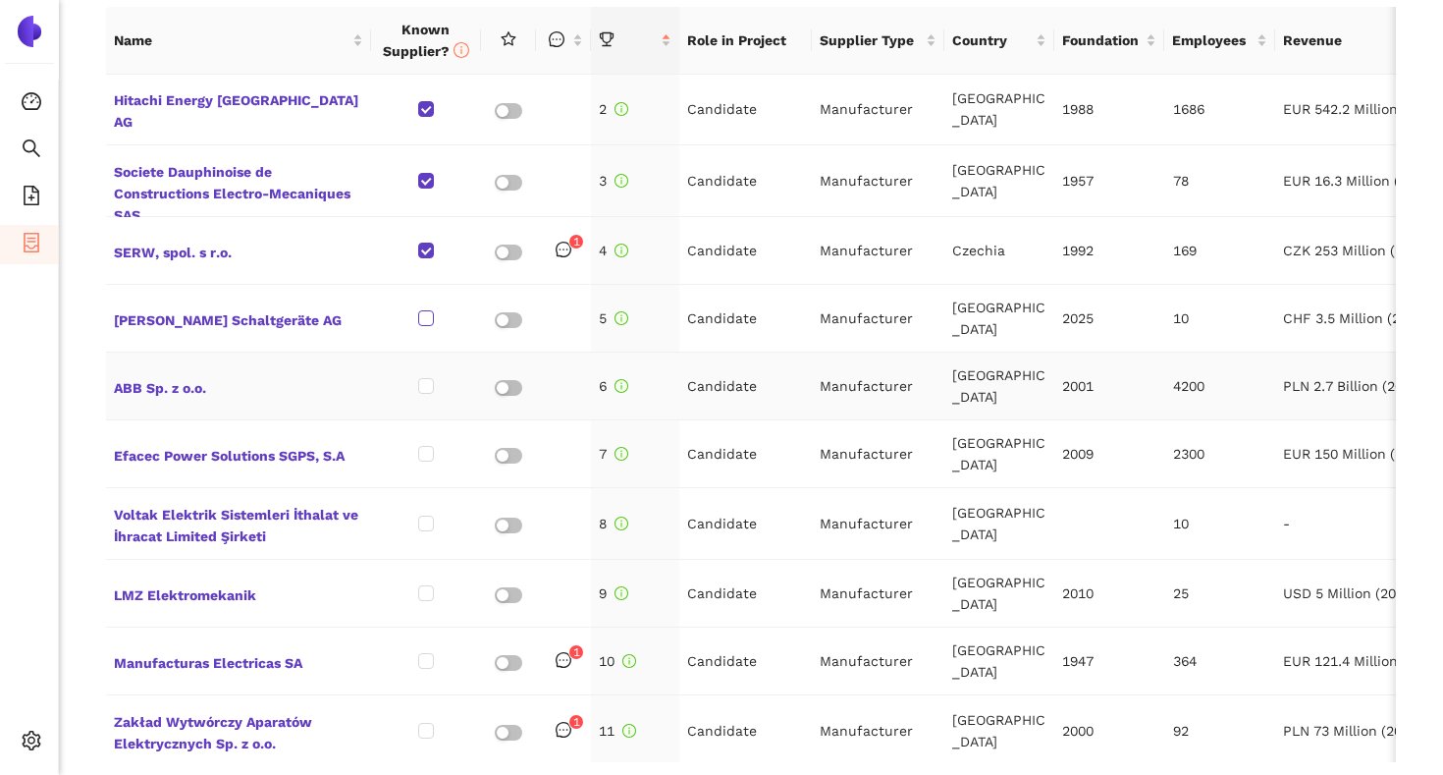
scroll to position [83, 0]
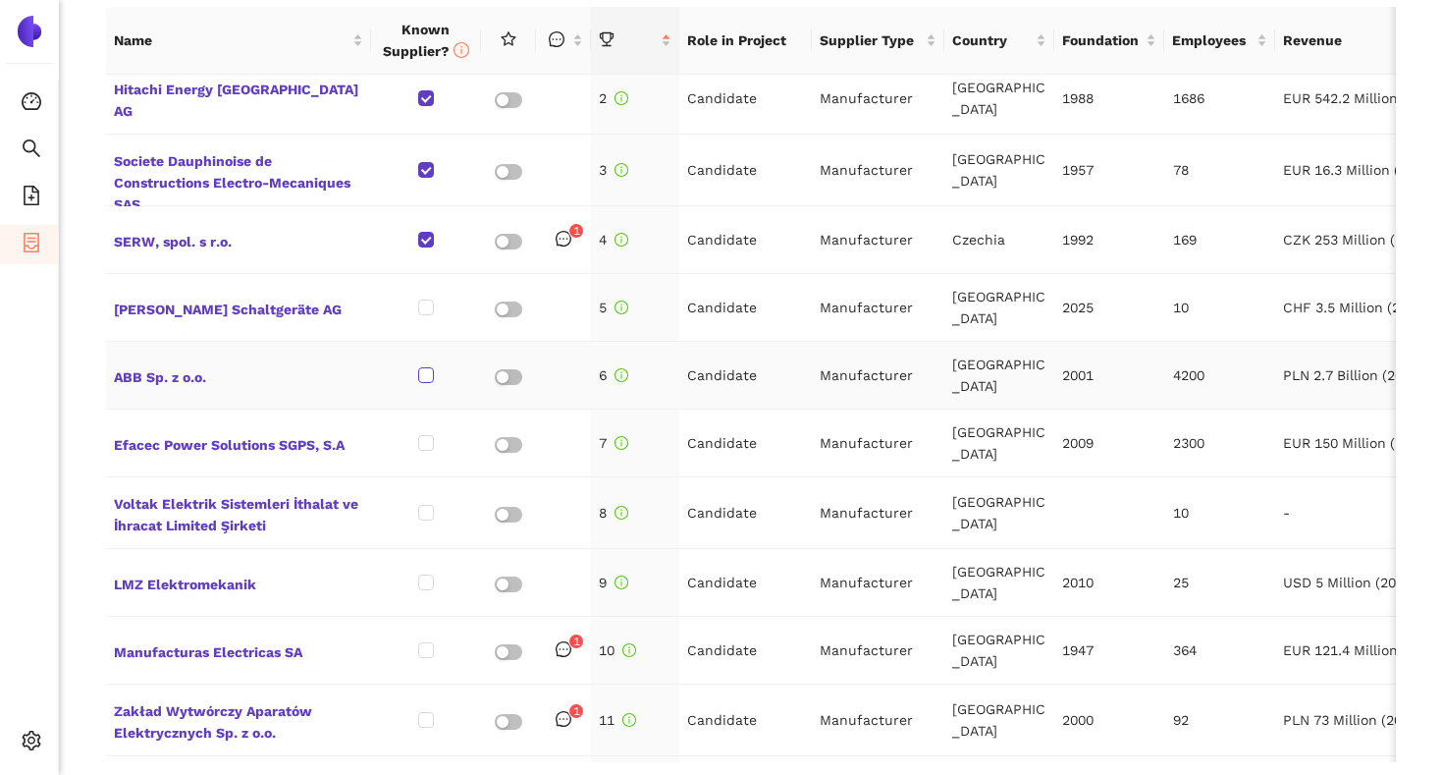
click at [430, 373] on input "checkbox" at bounding box center [426, 375] width 16 height 16
checkbox input "true"
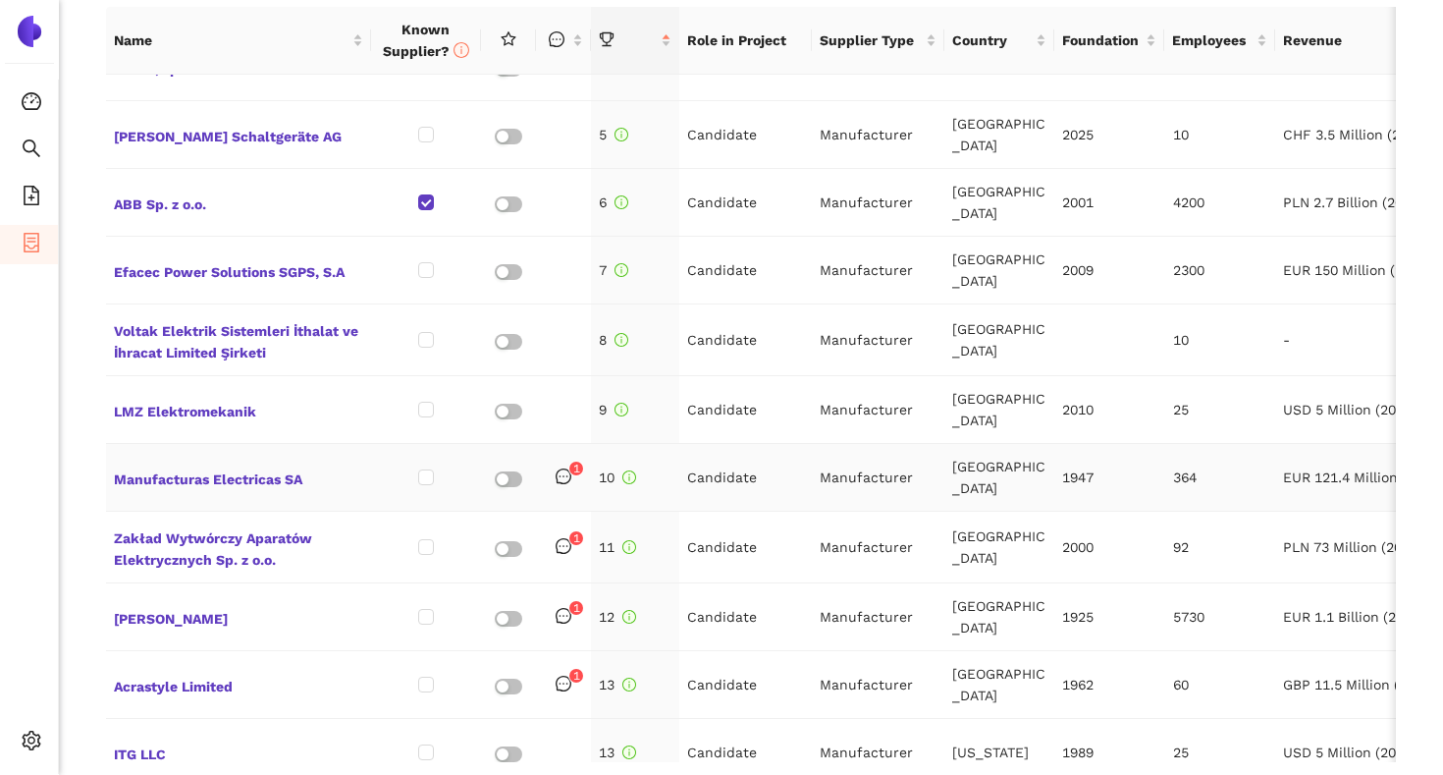
scroll to position [261, 0]
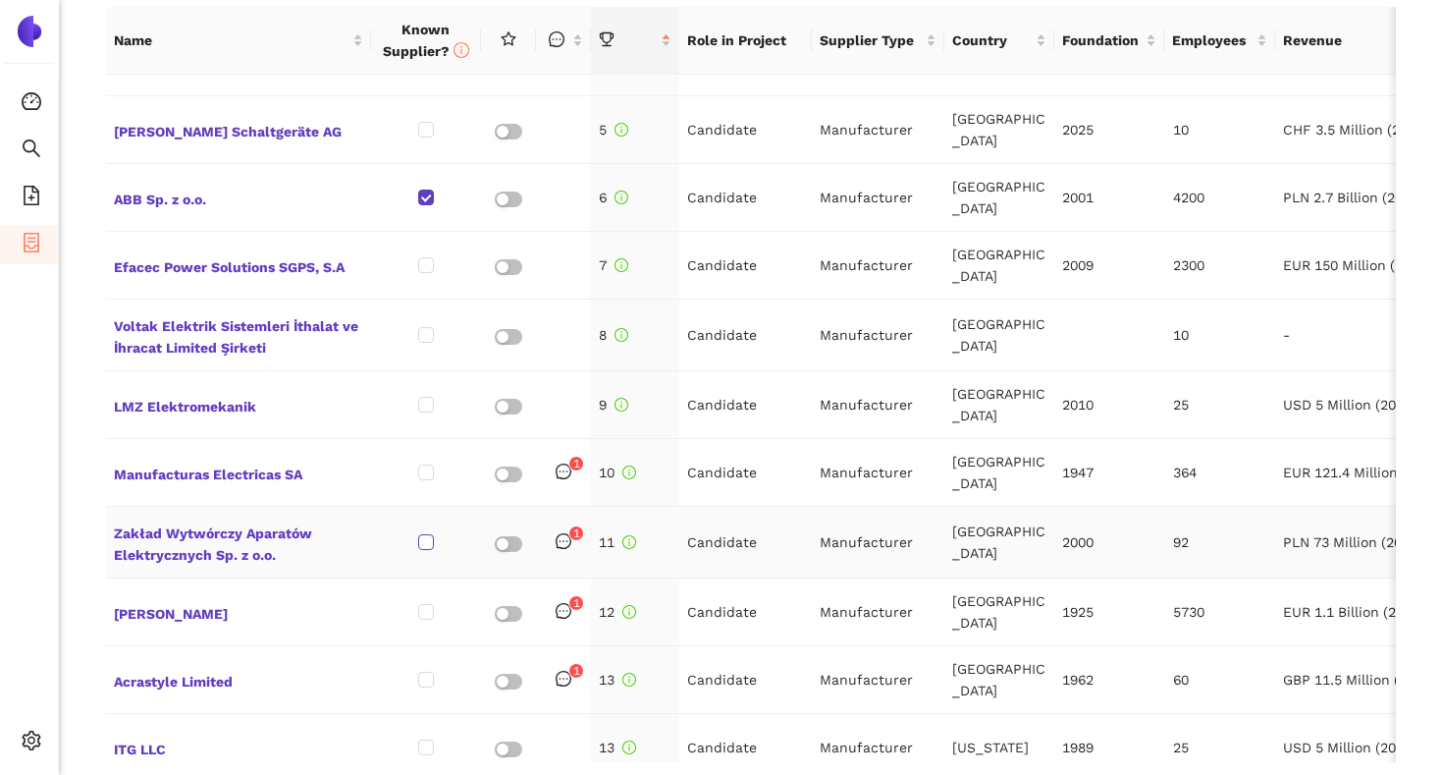
click at [424, 545] on input "checkbox" at bounding box center [426, 542] width 16 height 16
checkbox input "true"
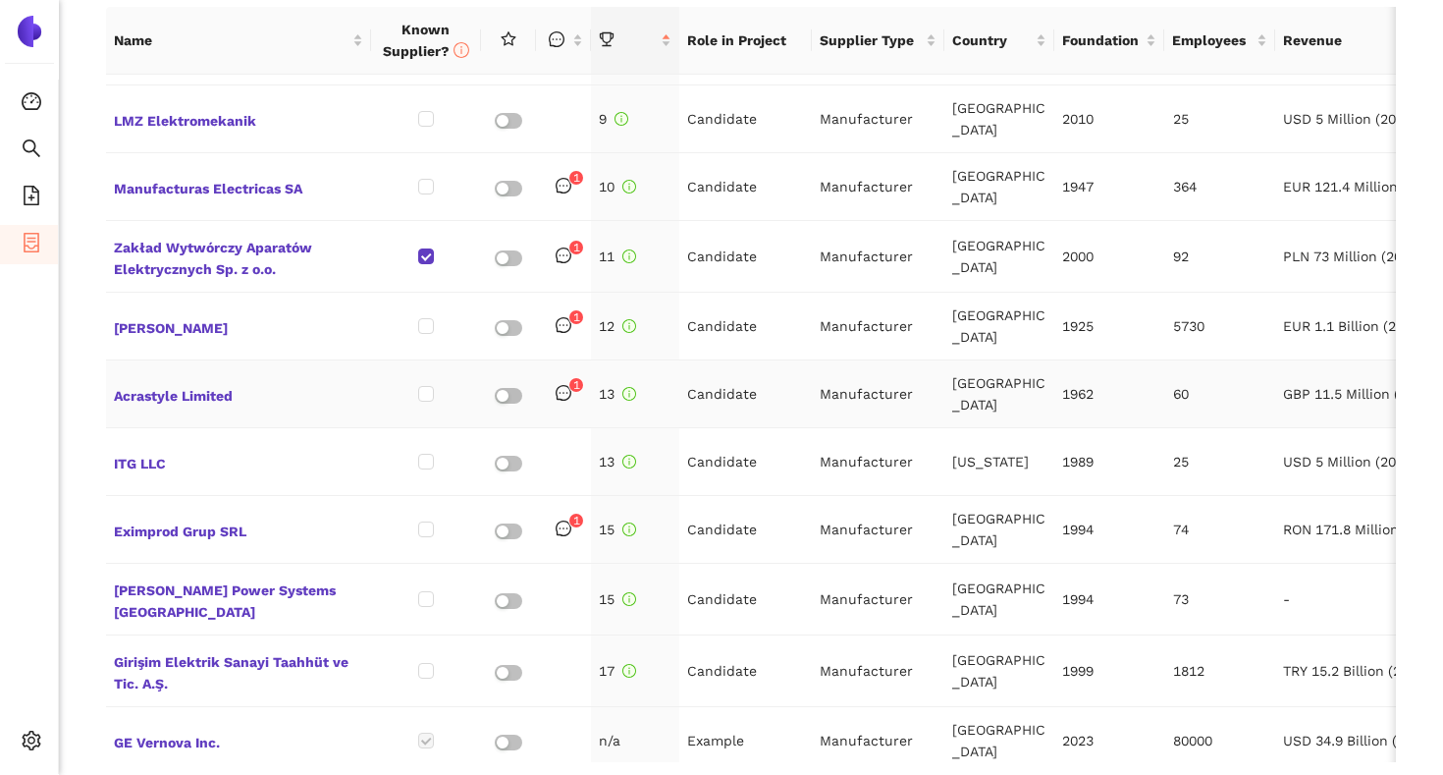
scroll to position [559, 0]
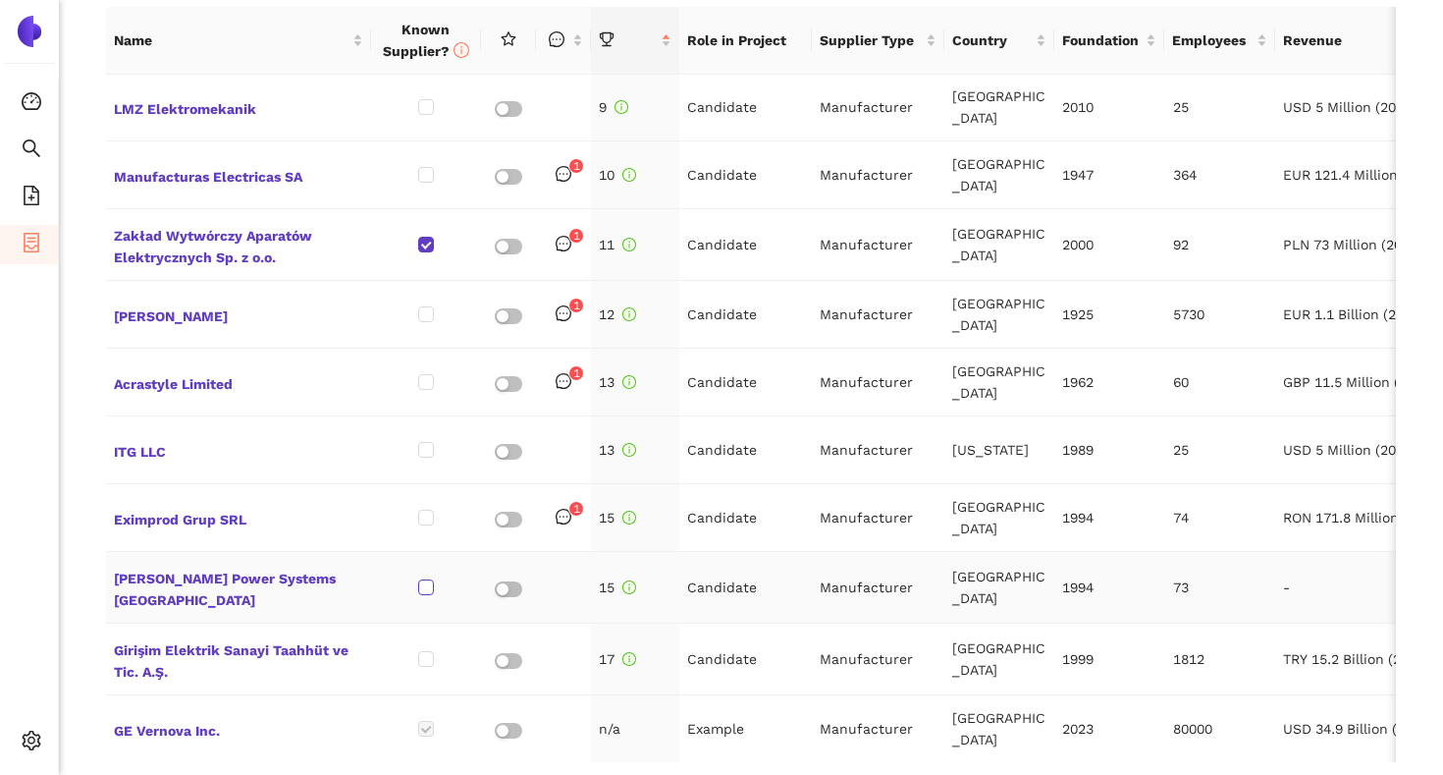
click at [424, 580] on input "checkbox" at bounding box center [426, 587] width 16 height 16
checkbox input "true"
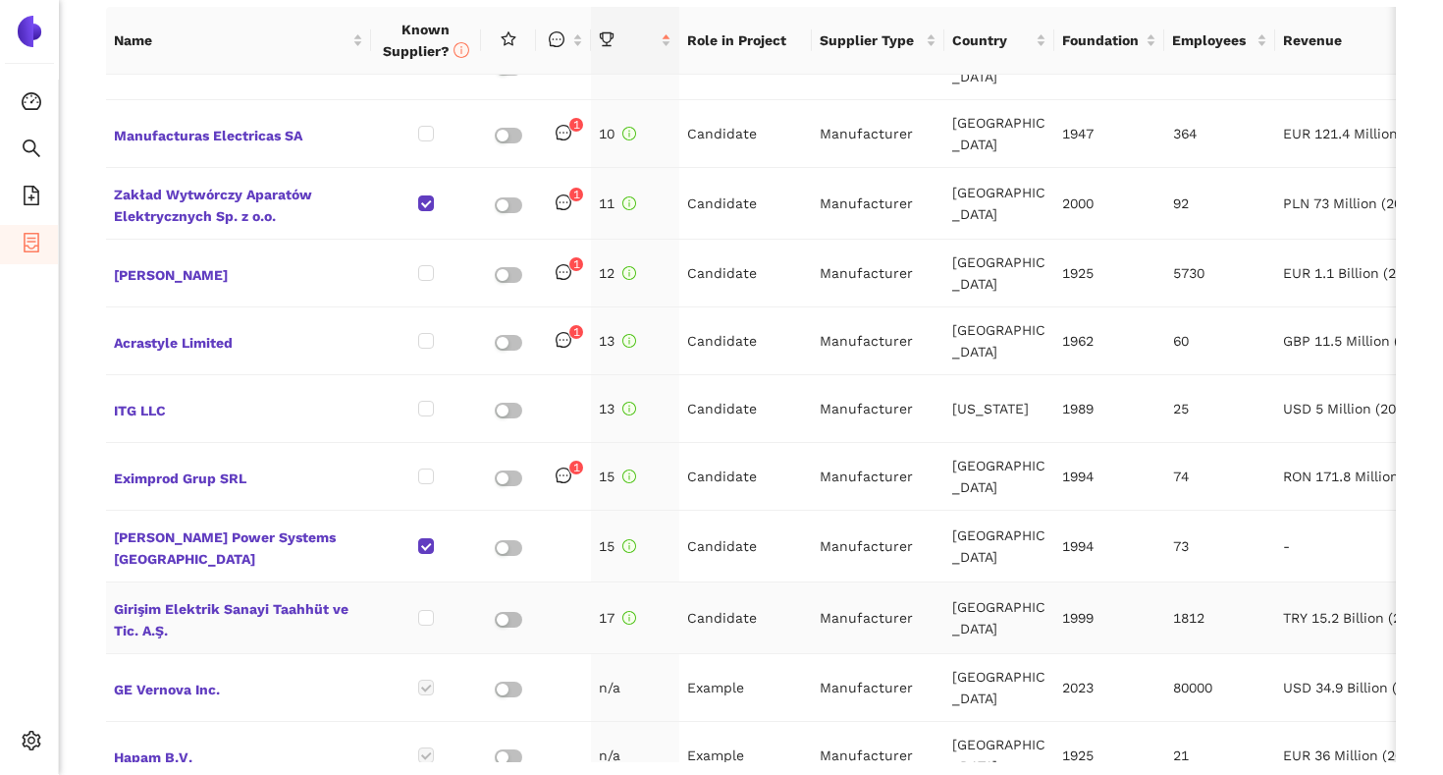
scroll to position [602, 0]
drag, startPoint x: 692, startPoint y: 668, endPoint x: 734, endPoint y: 678, distance: 43.3
click at [734, 678] on td "Example" at bounding box center [745, 686] width 133 height 68
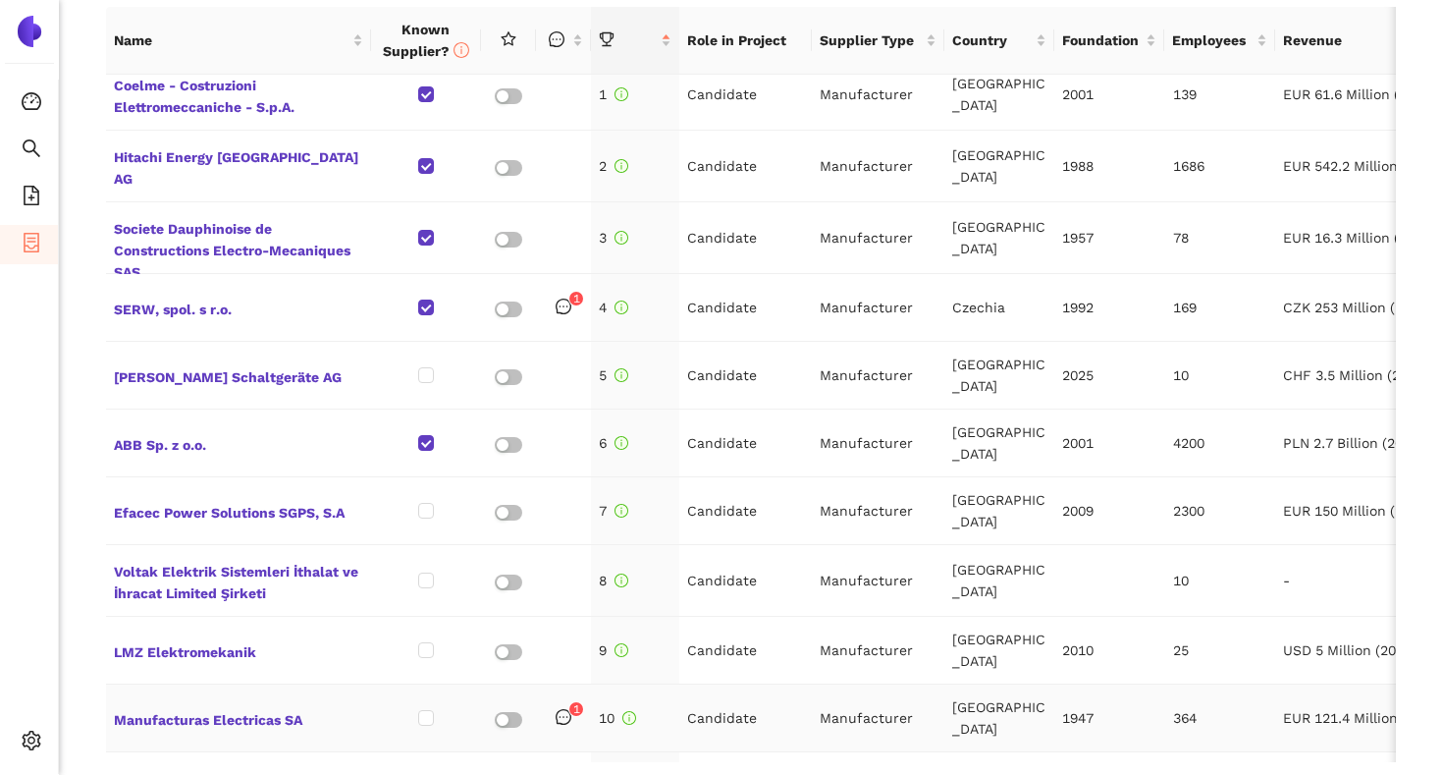
scroll to position [0, 0]
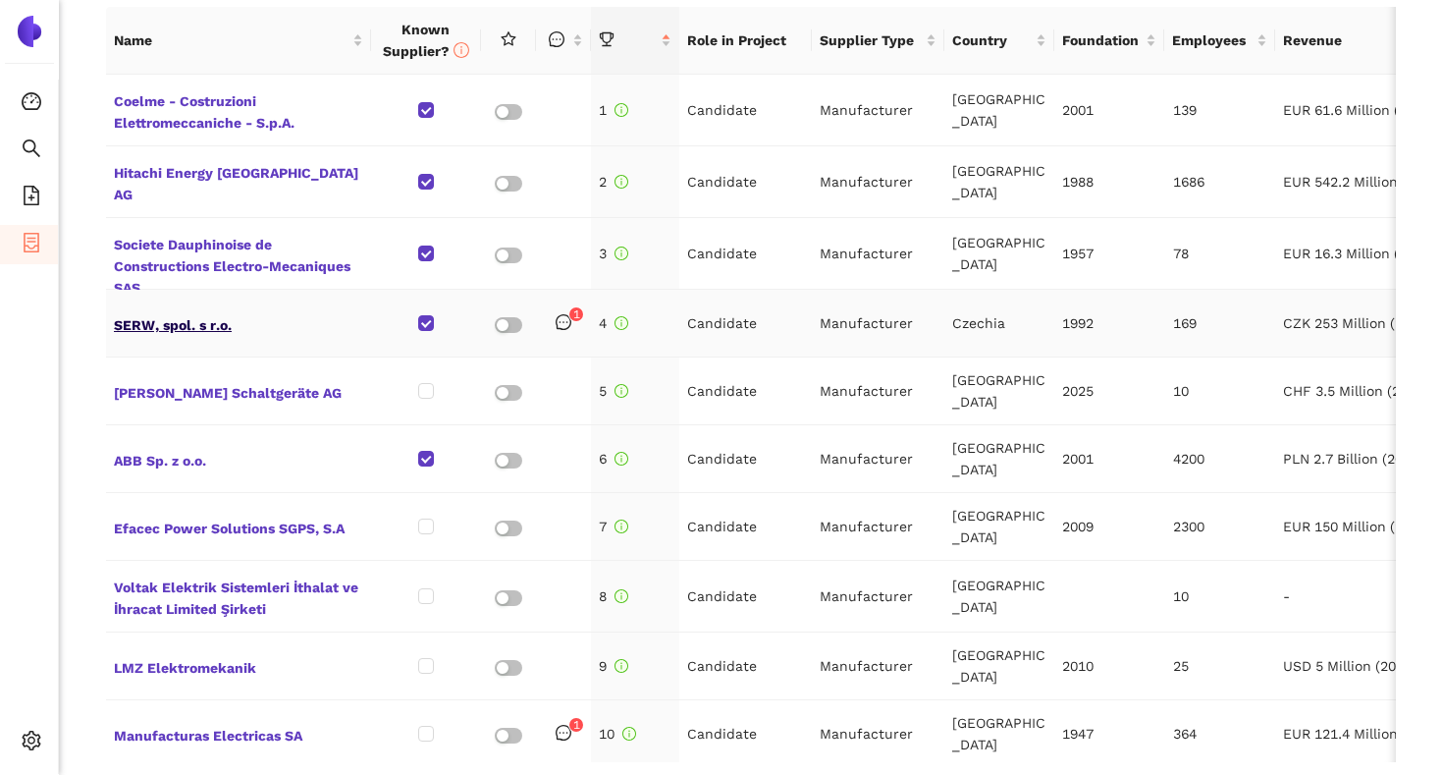
click at [213, 319] on span "SERW, spol. s r.o." at bounding box center [238, 323] width 249 height 26
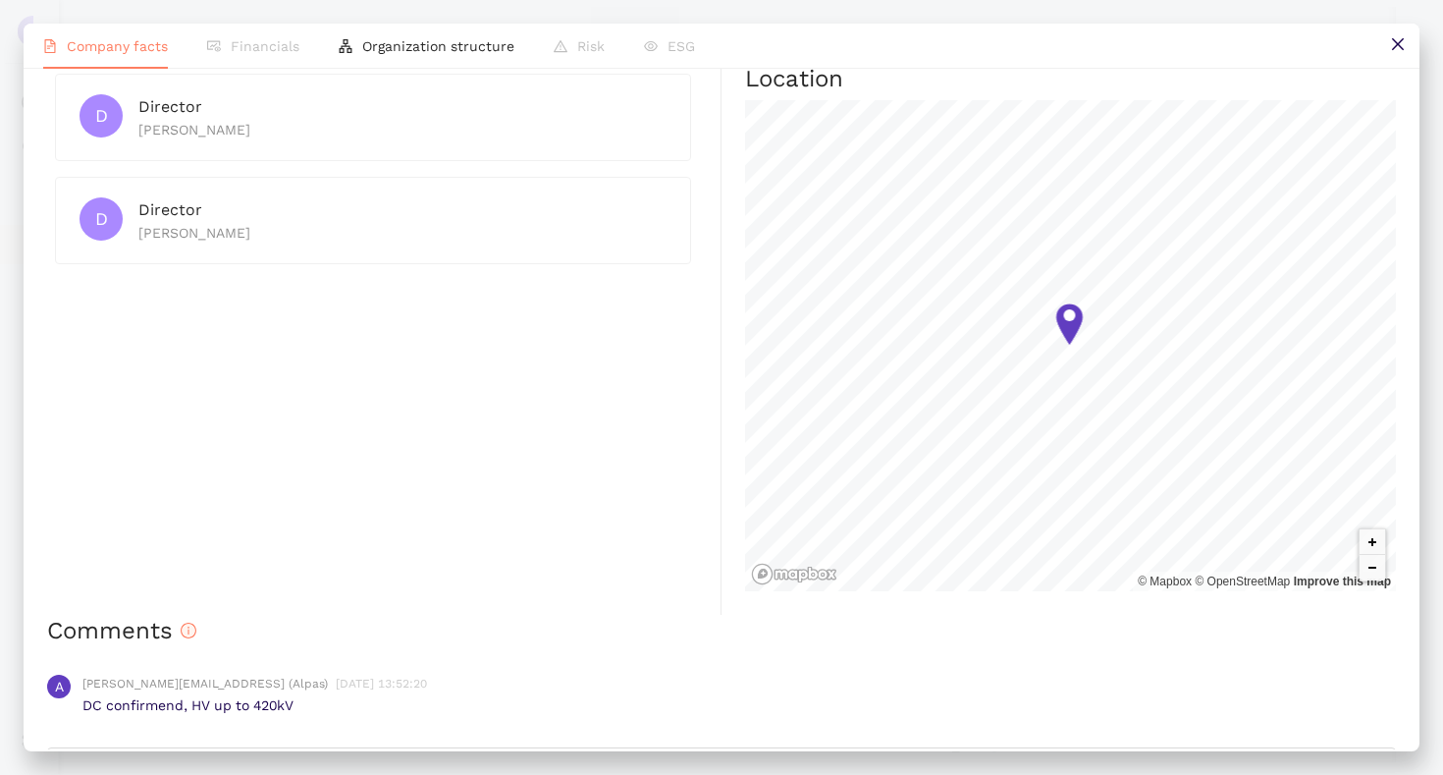
scroll to position [1194, 0]
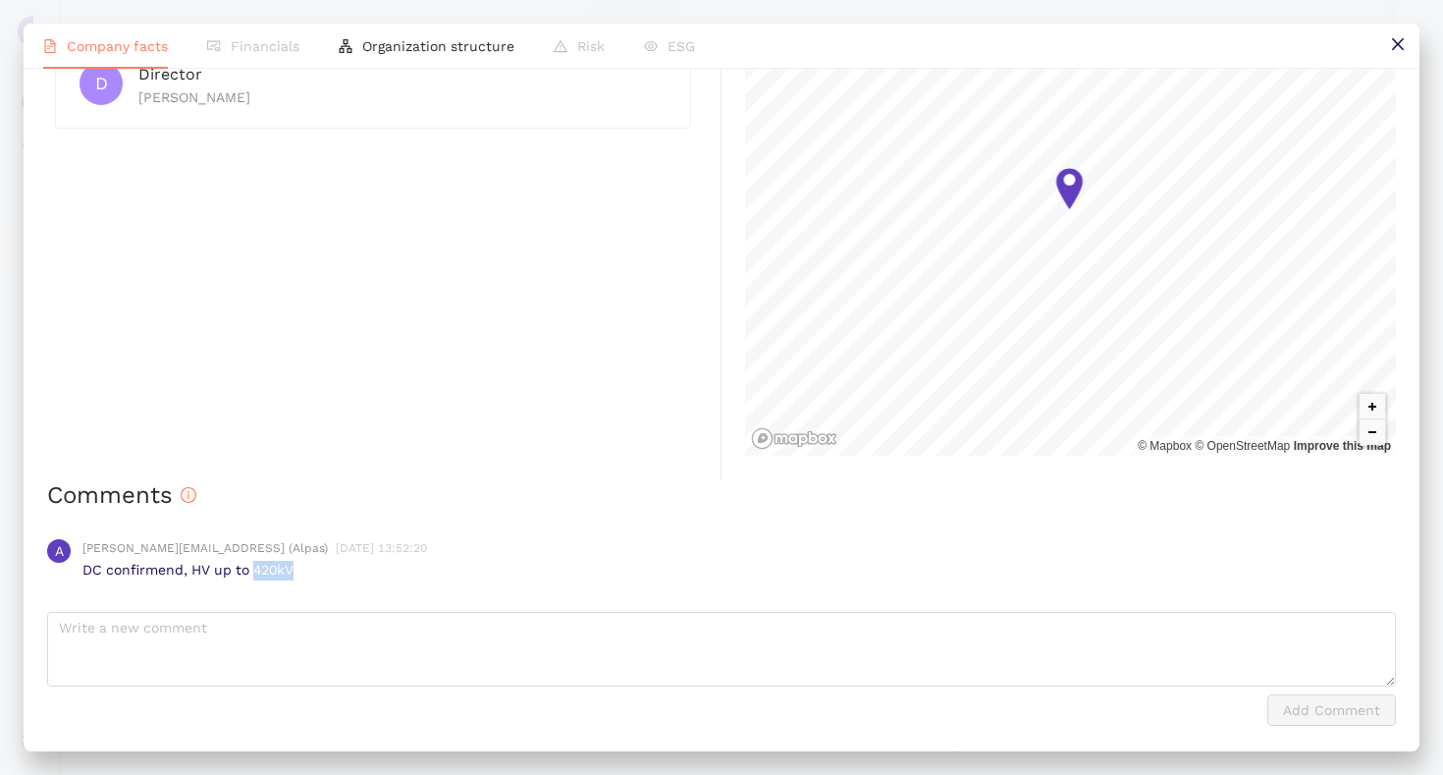
drag, startPoint x: 296, startPoint y: 570, endPoint x: 254, endPoint y: 567, distance: 41.4
click at [254, 567] on p "DC confirmend, HV up to 420kV" at bounding box center [739, 571] width 1314 height 20
click at [1399, 42] on icon "close" at bounding box center [1397, 44] width 12 height 12
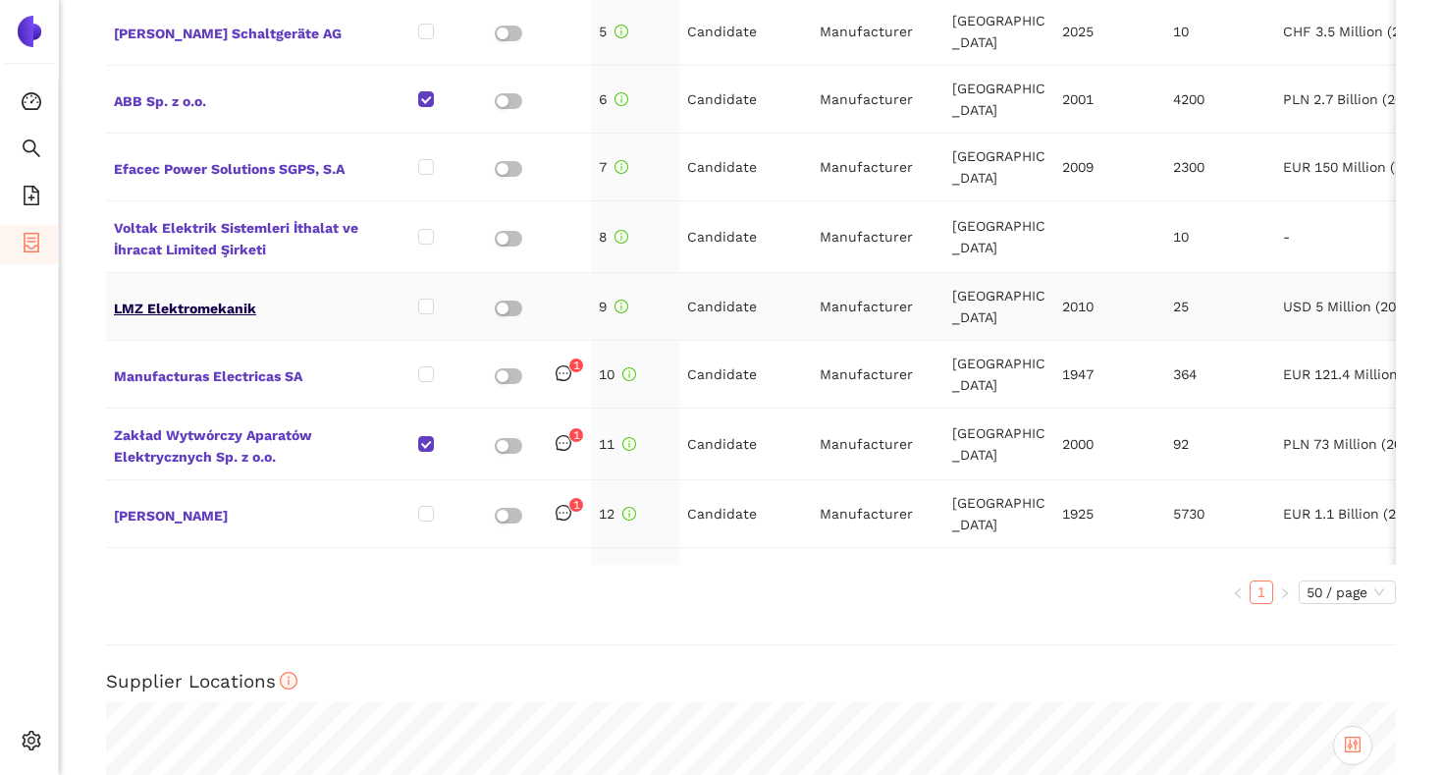
scroll to position [206, 0]
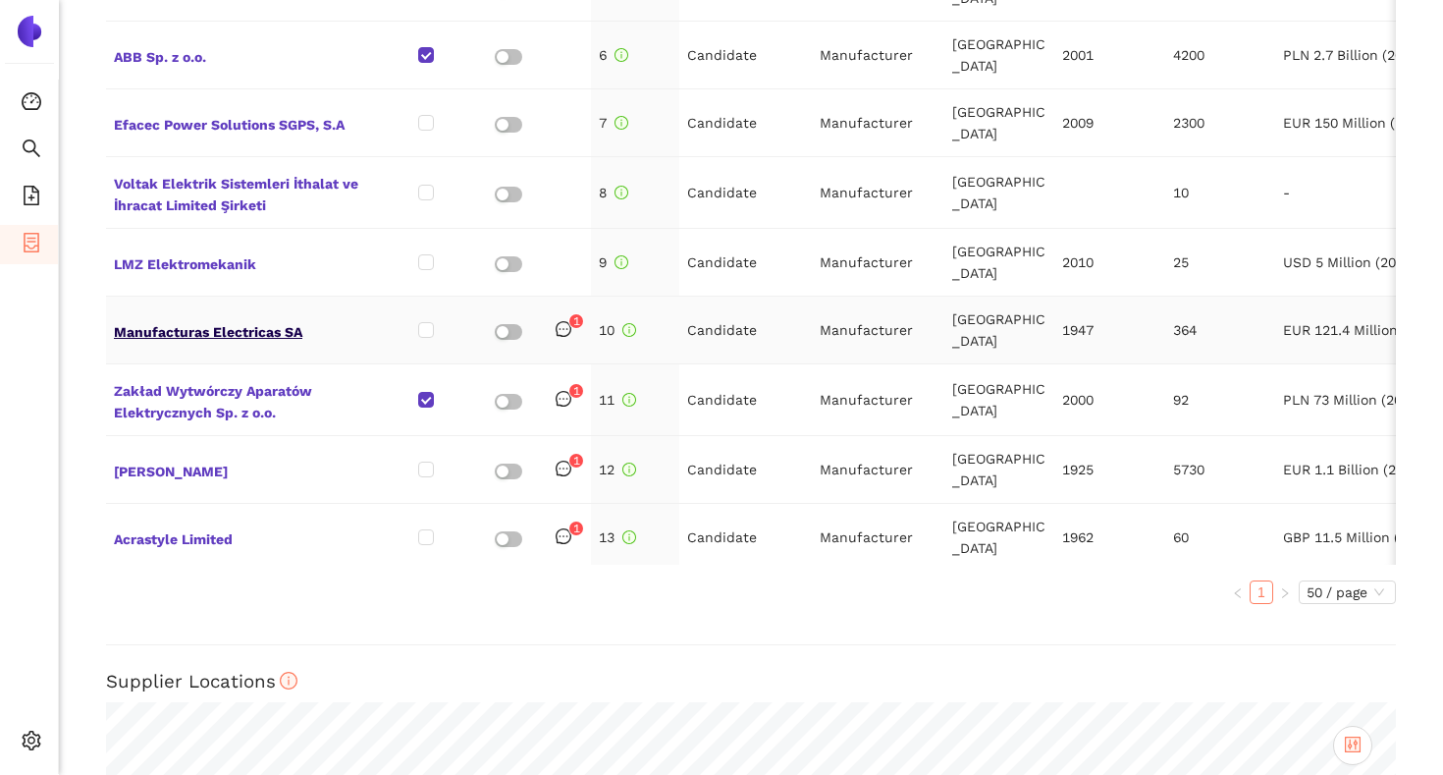
click at [244, 325] on span "Manufacturas Electricas SA" at bounding box center [238, 330] width 249 height 26
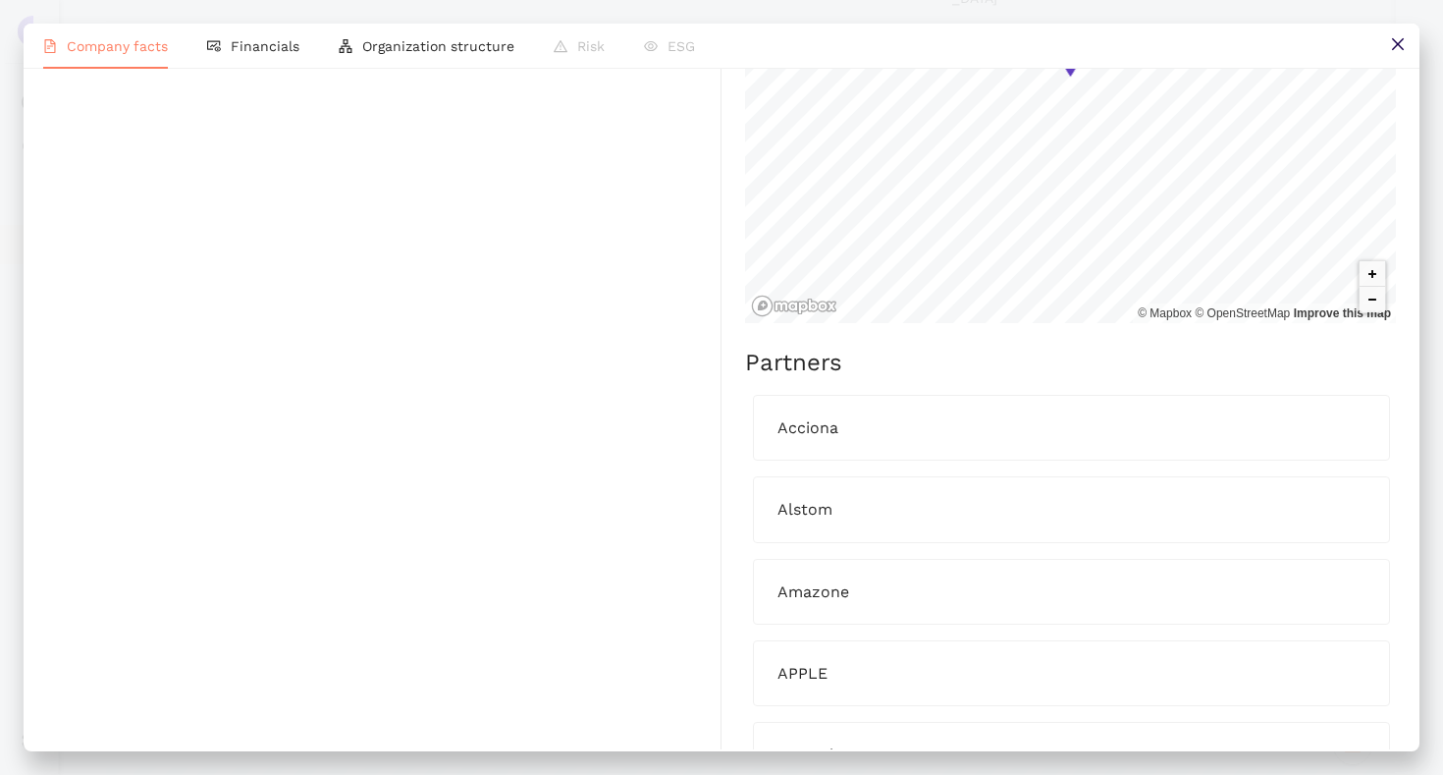
scroll to position [1320, 0]
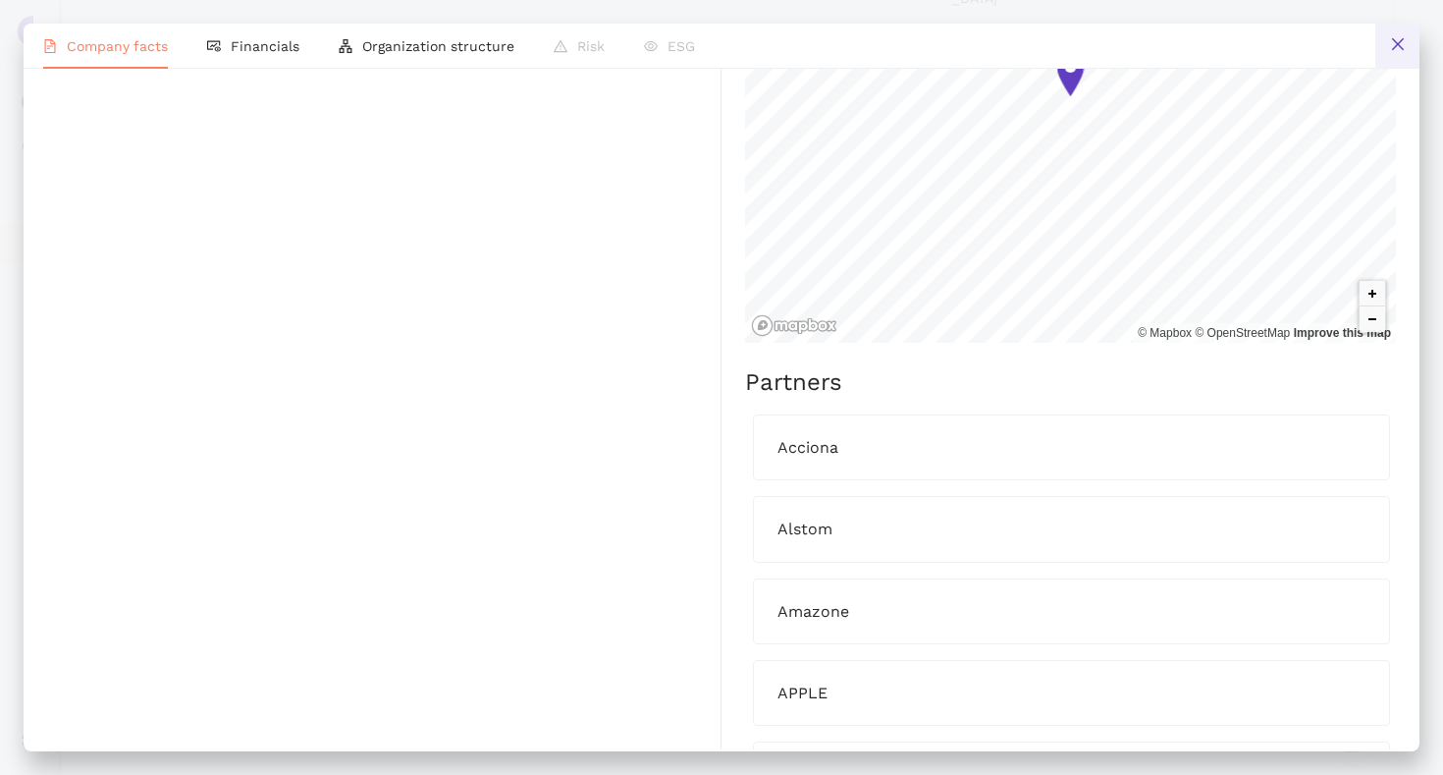
click at [1390, 42] on icon "close" at bounding box center [1398, 44] width 16 height 16
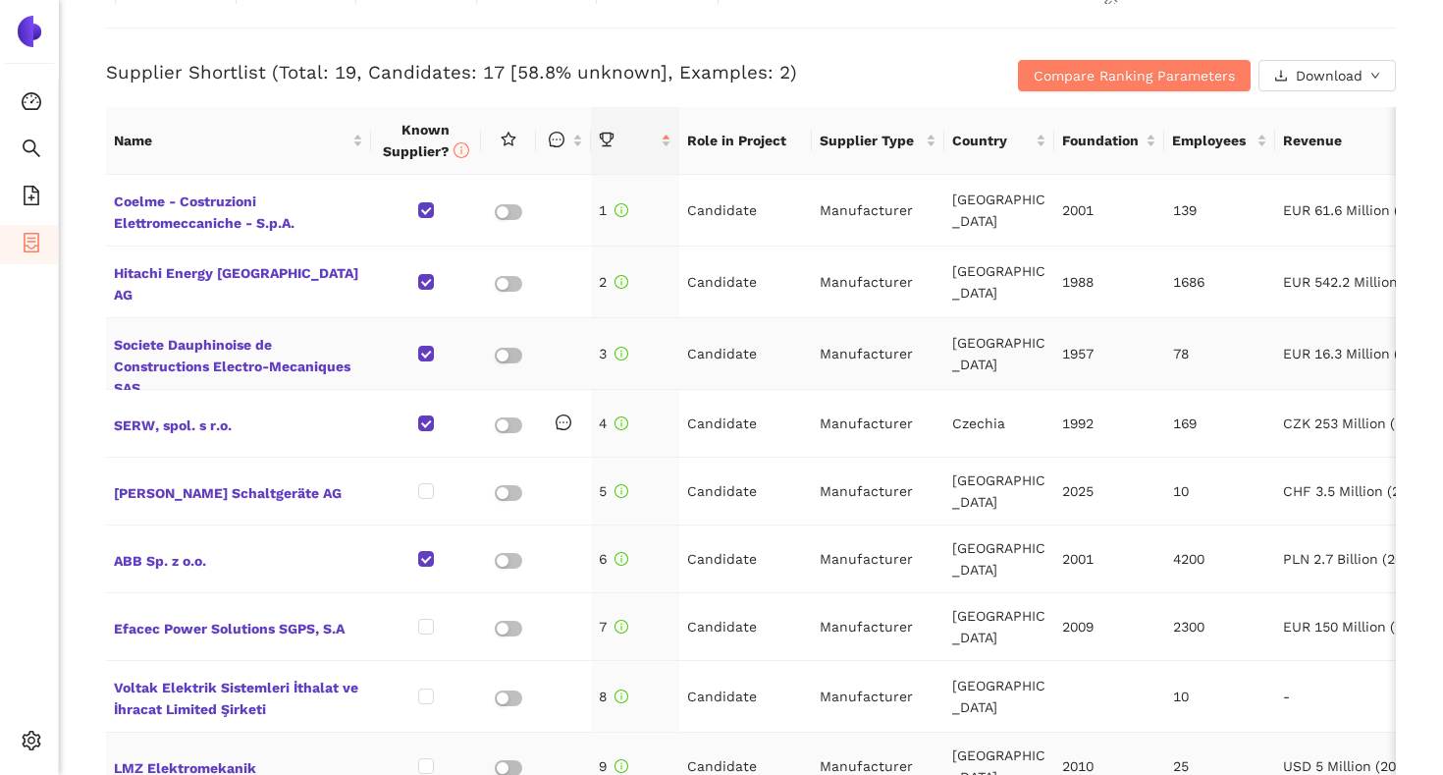
scroll to position [790, 0]
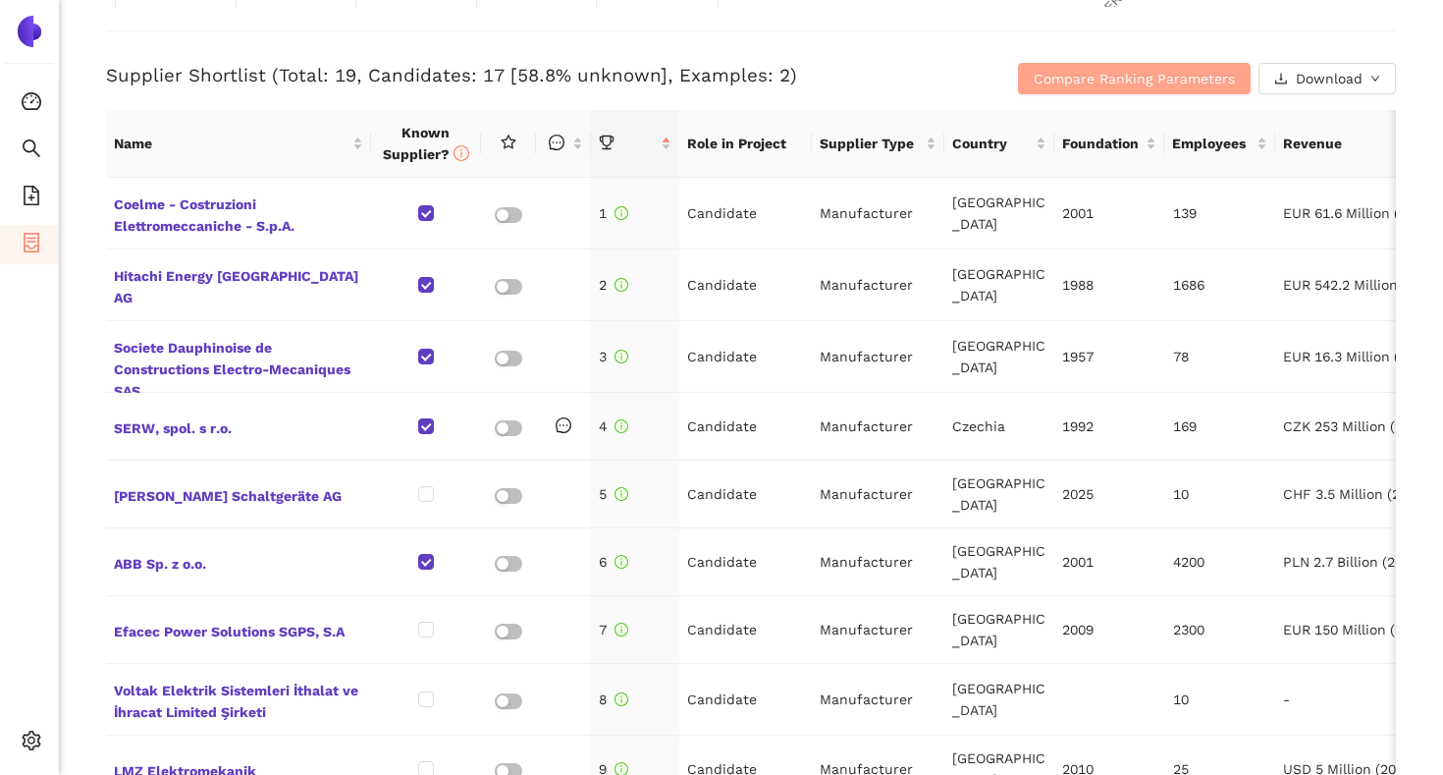
click at [1071, 81] on span "Compare Ranking Parameters" at bounding box center [1134, 79] width 201 height 22
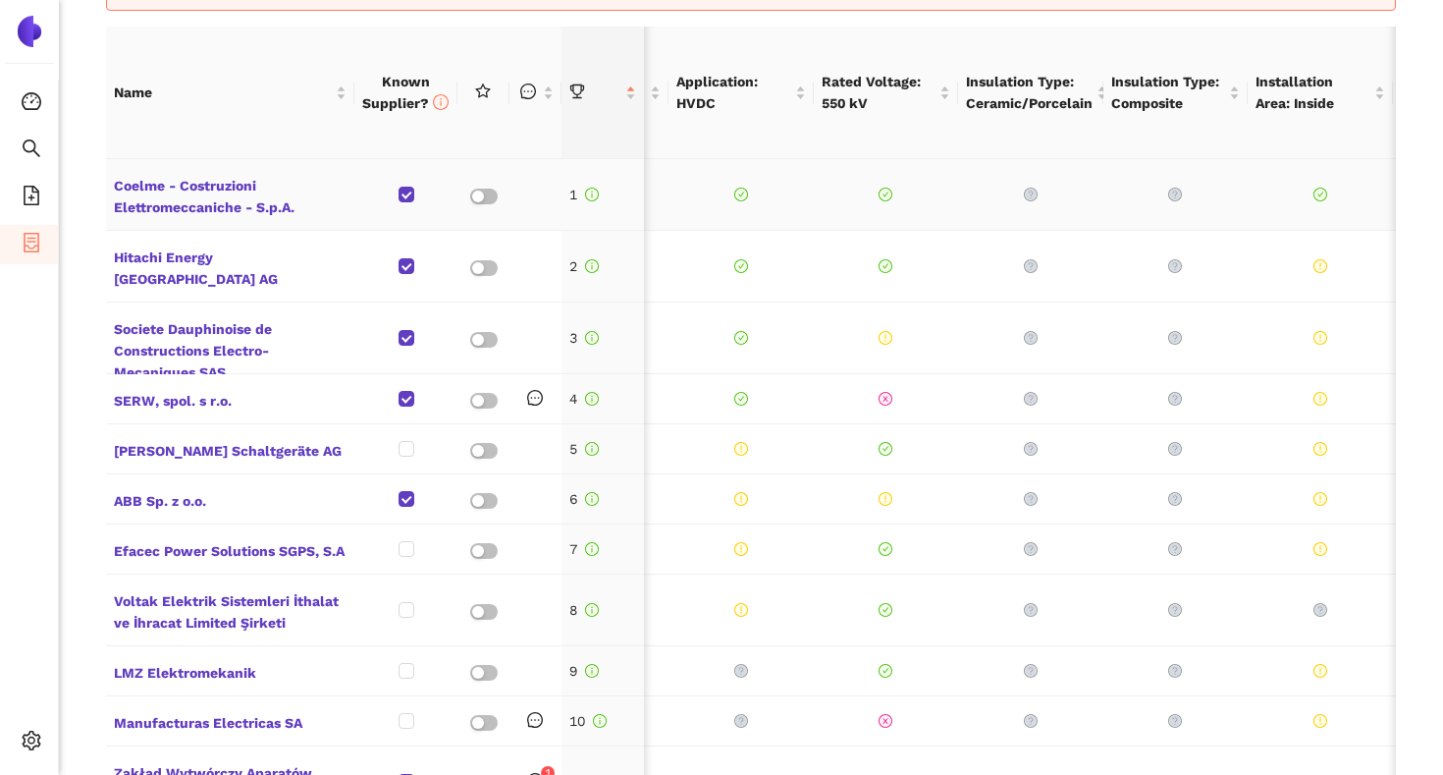
scroll to position [0, 148]
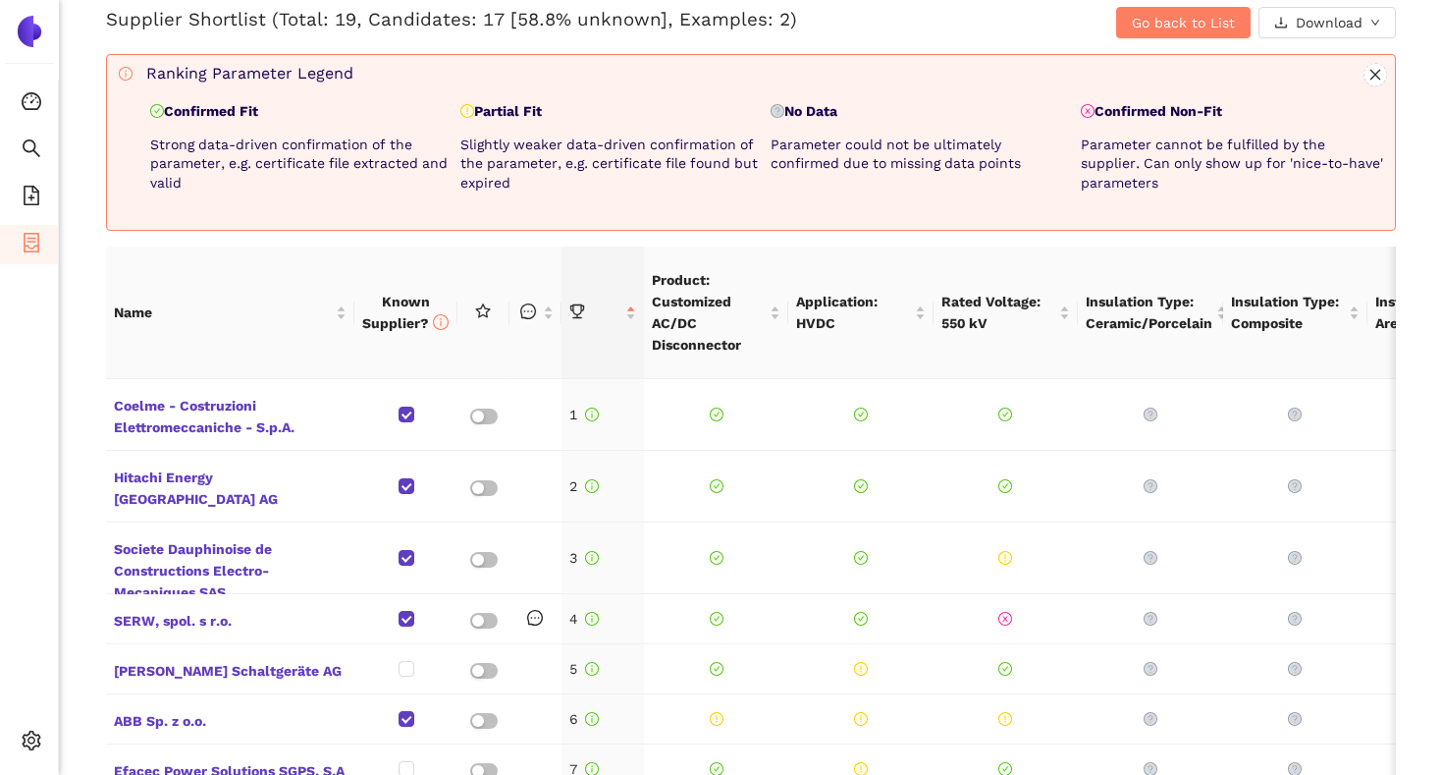
click at [882, 233] on div "Back eSourcing : AC/DC Disconnectors & Earthing Switches Project Timeline Entry…" at bounding box center [751, 387] width 1385 height 775
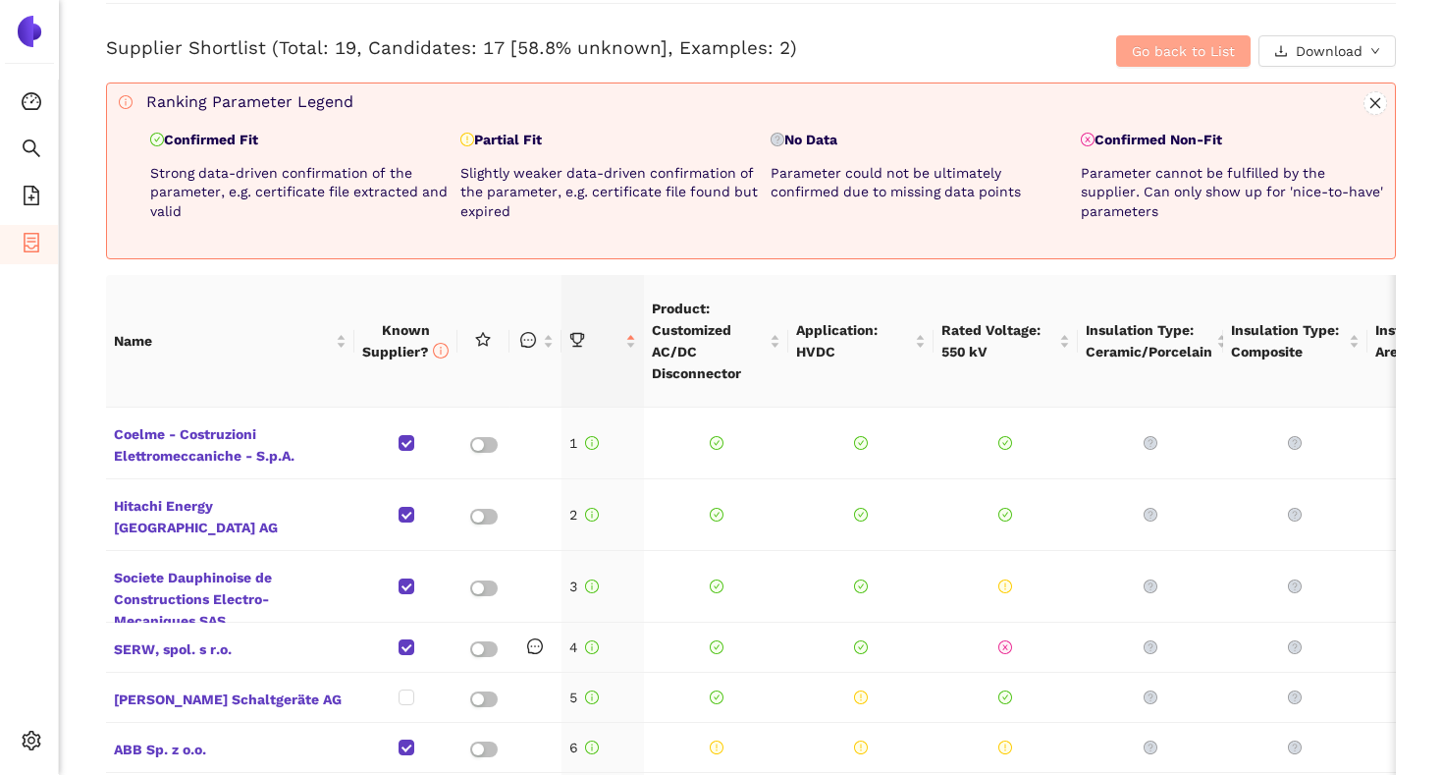
click at [1158, 56] on span "Go back to List" at bounding box center [1183, 51] width 103 height 22
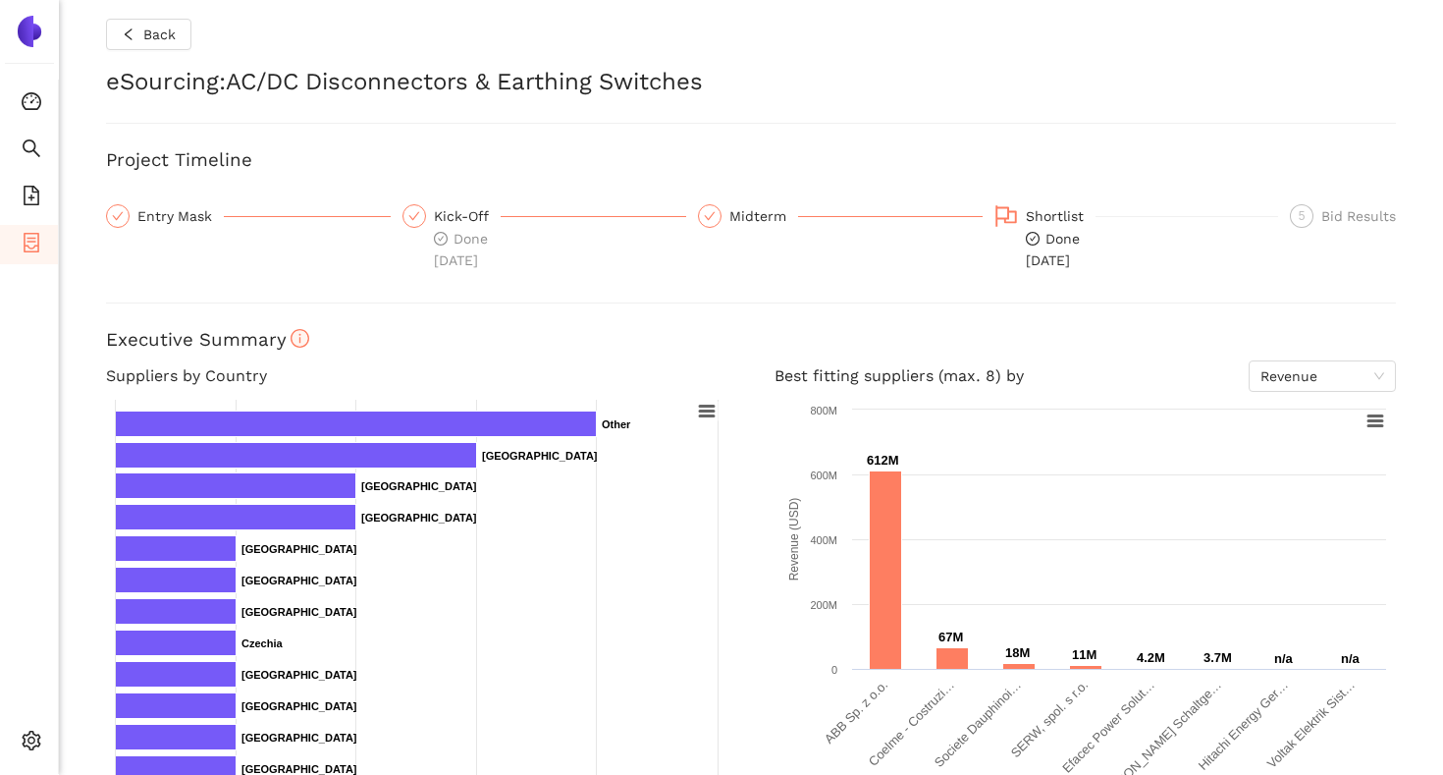
scroll to position [0, 0]
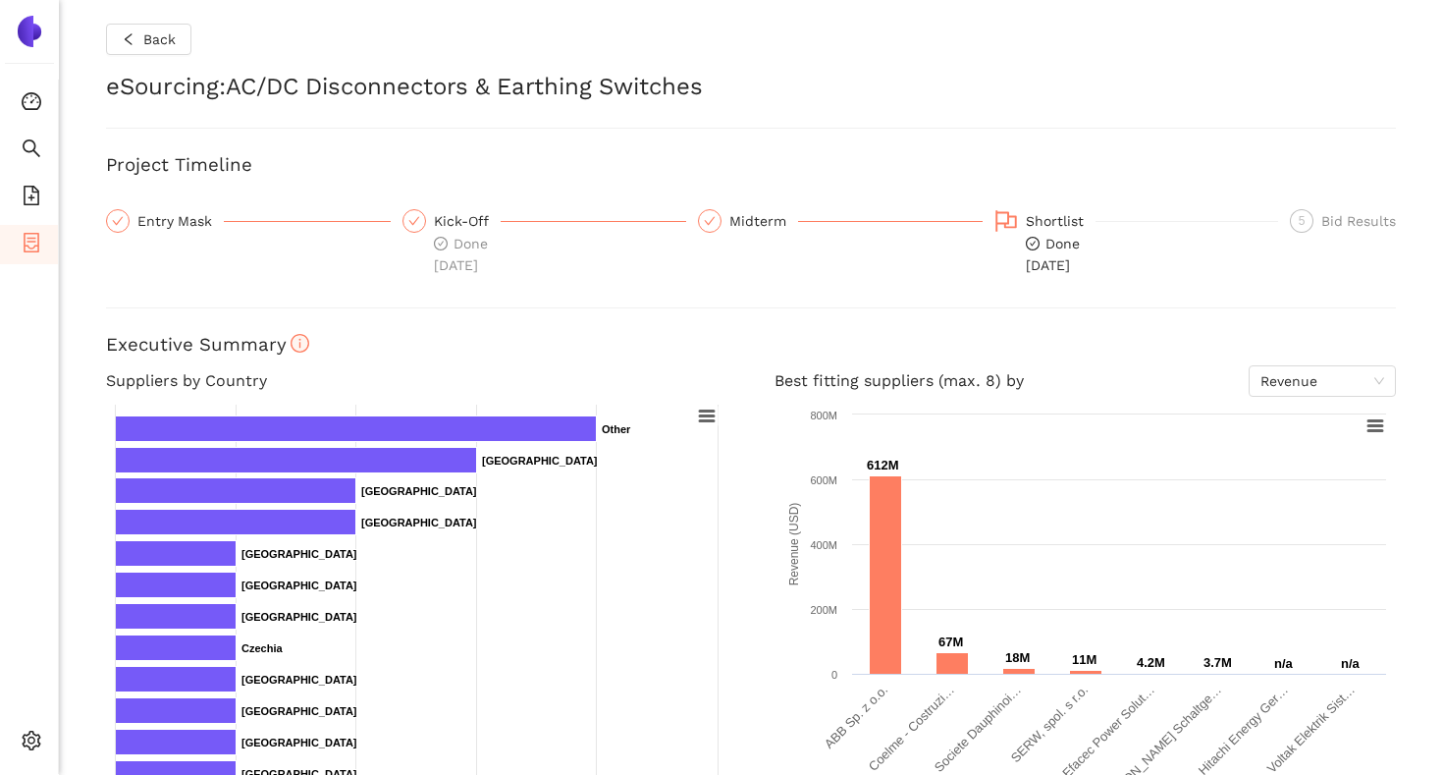
click at [80, 89] on div "Back eSourcing : AC/DC Disconnectors & Earthing Switches Project Timeline Entry…" at bounding box center [751, 387] width 1385 height 775
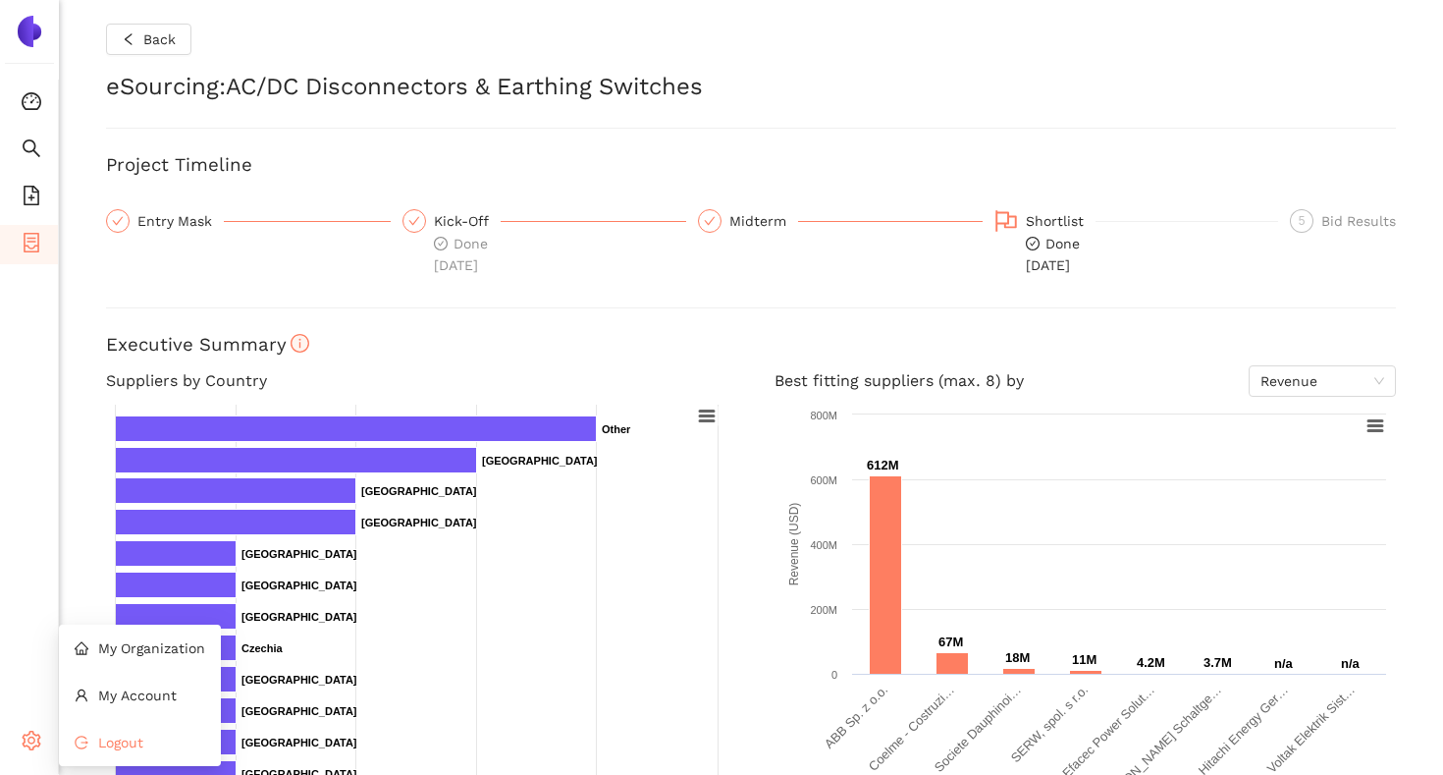
click at [81, 751] on li "Logout" at bounding box center [140, 742] width 162 height 39
